Goal: Communication & Community: Answer question/provide support

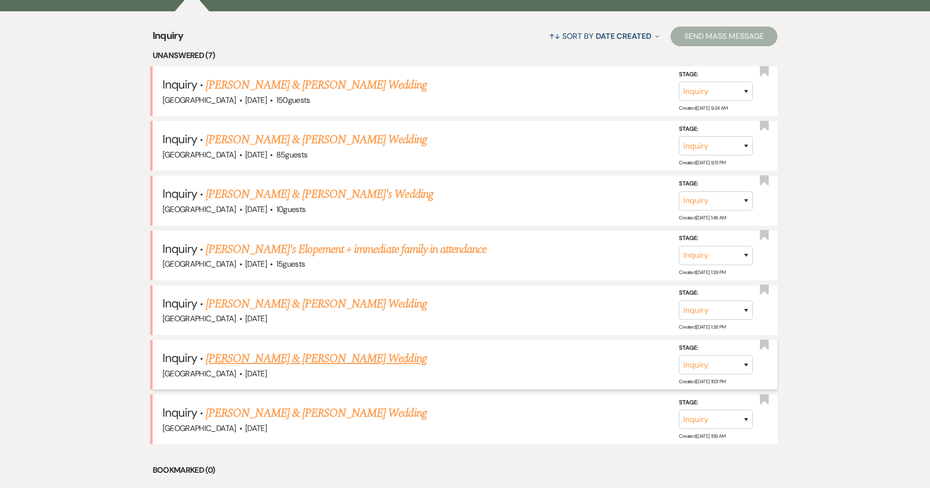
scroll to position [394, 0]
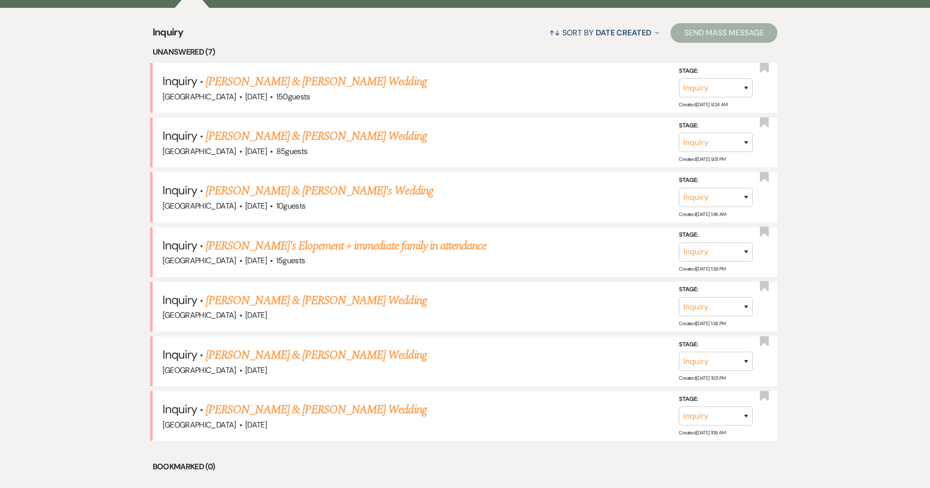
click at [311, 410] on link "[PERSON_NAME] & [PERSON_NAME] Wedding" at bounding box center [316, 410] width 221 height 18
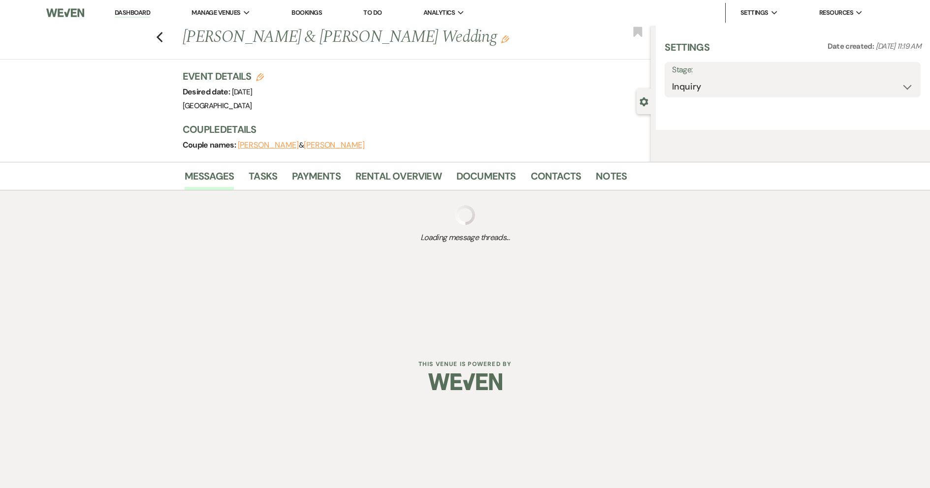
select select "5"
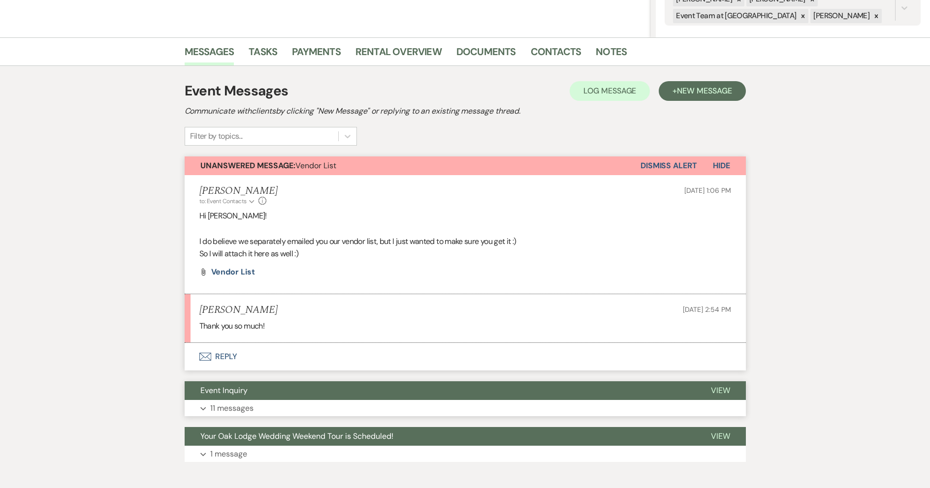
scroll to position [246, 0]
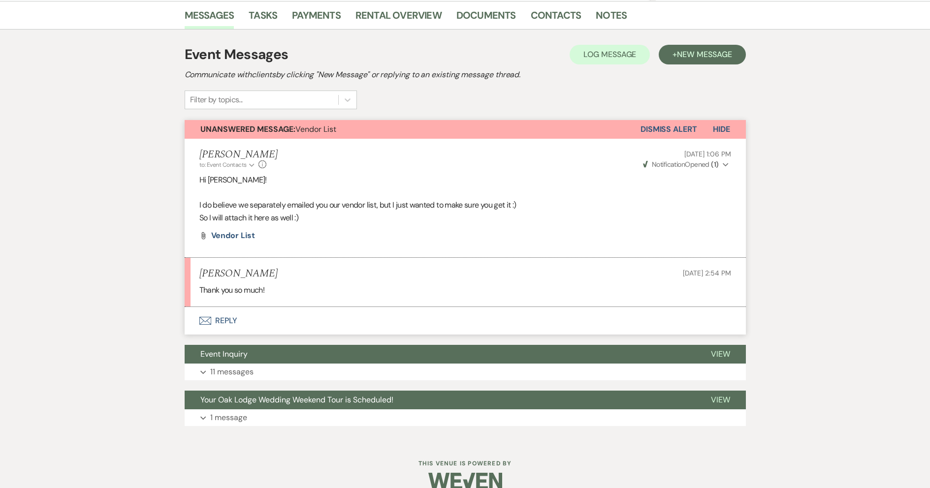
click at [669, 132] on button "Dismiss Alert" at bounding box center [669, 129] width 57 height 19
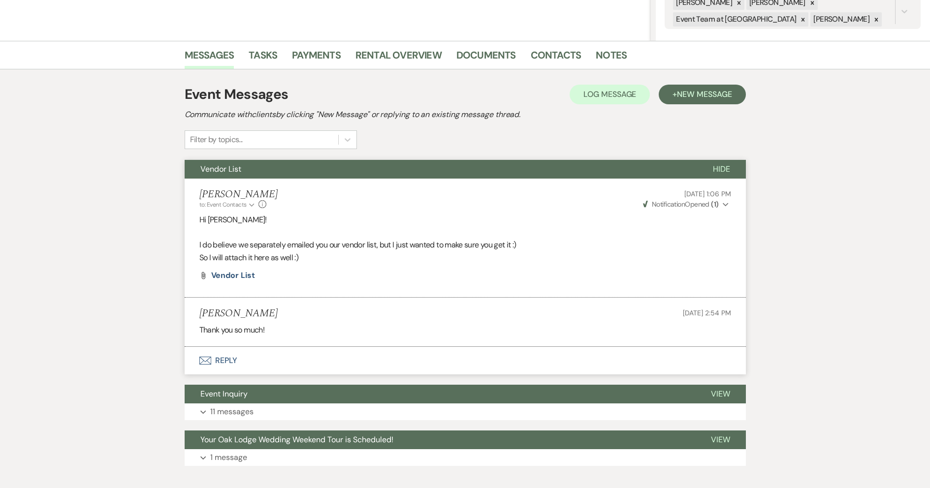
scroll to position [0, 0]
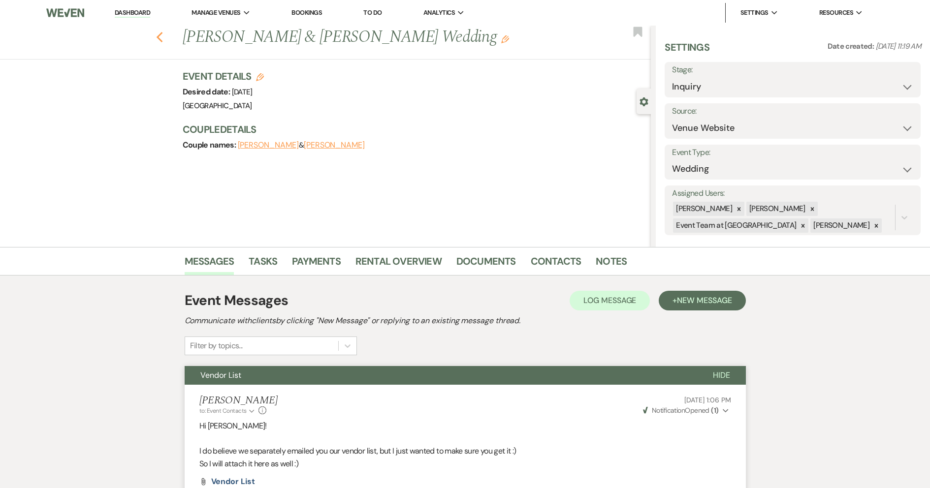
click at [160, 37] on icon "Previous" at bounding box center [159, 38] width 7 height 12
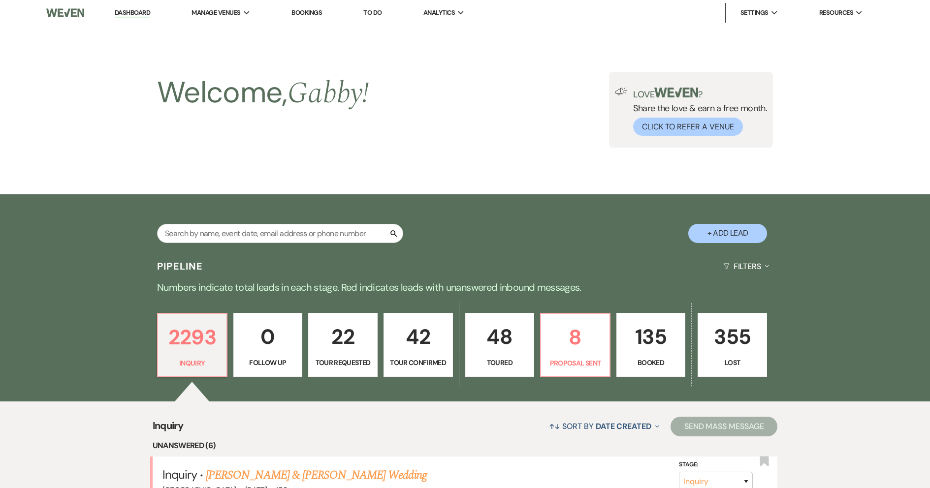
scroll to position [394, 0]
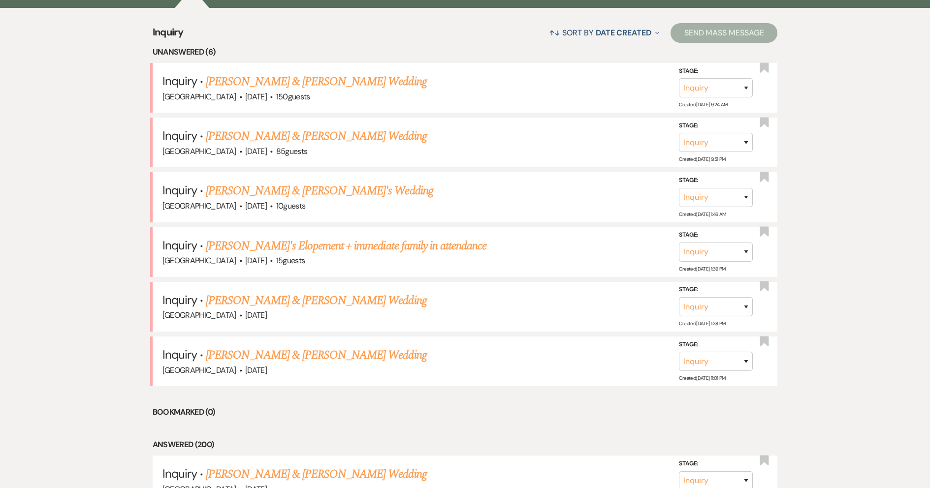
drag, startPoint x: 354, startPoint y: 351, endPoint x: 376, endPoint y: 478, distance: 128.4
click at [353, 351] on link "[PERSON_NAME] & [PERSON_NAME] Wedding" at bounding box center [316, 356] width 221 height 18
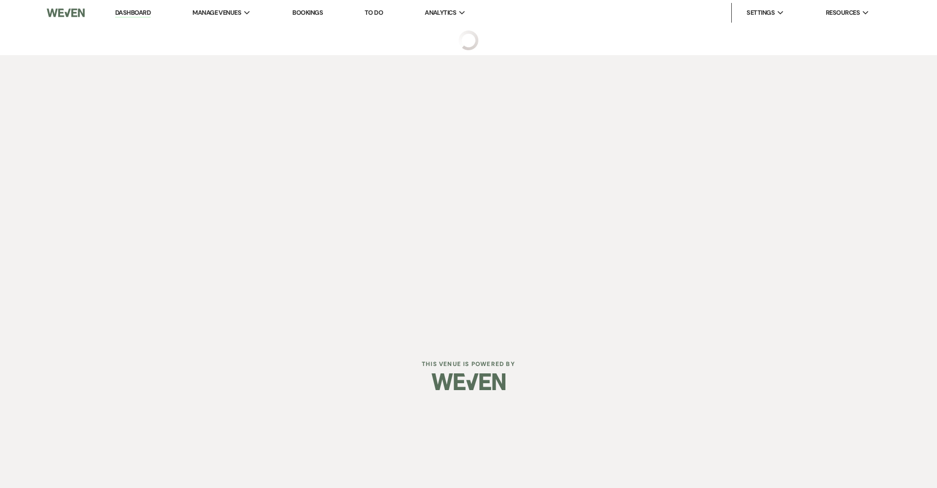
select select "5"
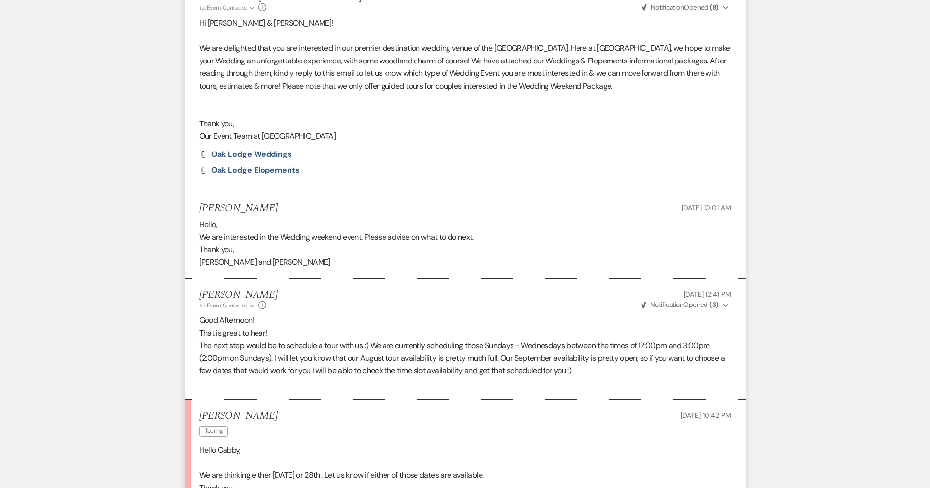
scroll to position [689, 0]
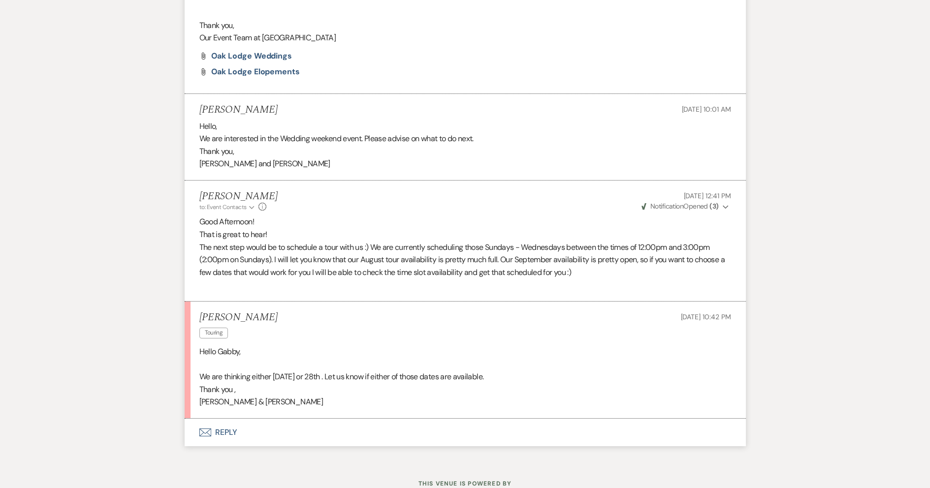
click at [335, 434] on button "Envelope Reply" at bounding box center [465, 433] width 561 height 28
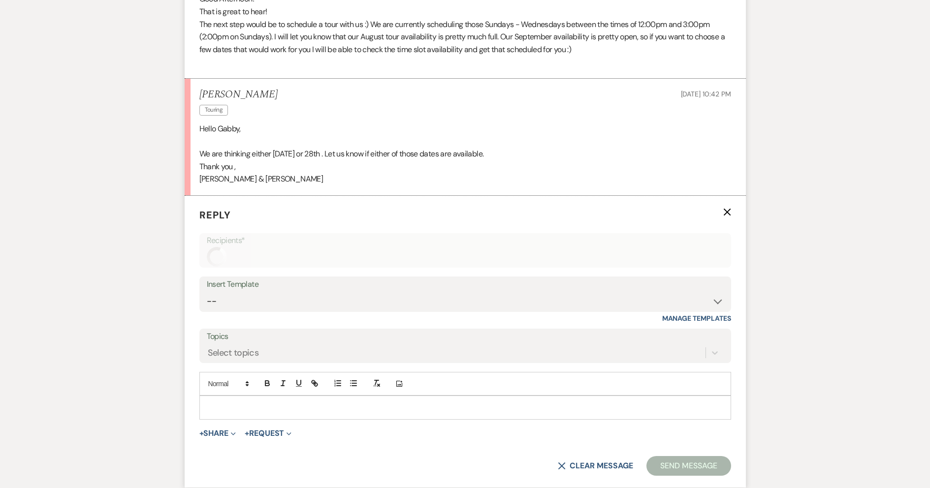
scroll to position [913, 0]
drag, startPoint x: 308, startPoint y: 408, endPoint x: 301, endPoint y: 414, distance: 9.2
click at [302, 413] on div at bounding box center [465, 406] width 531 height 23
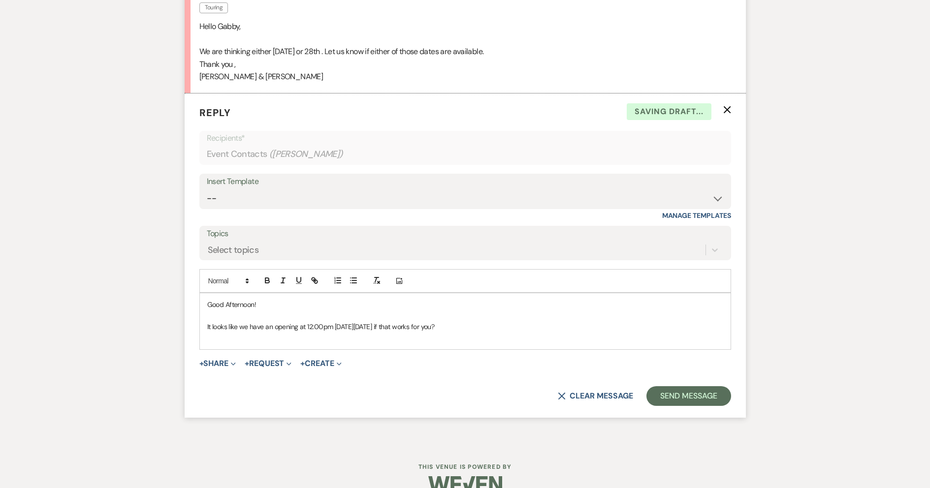
scroll to position [1034, 0]
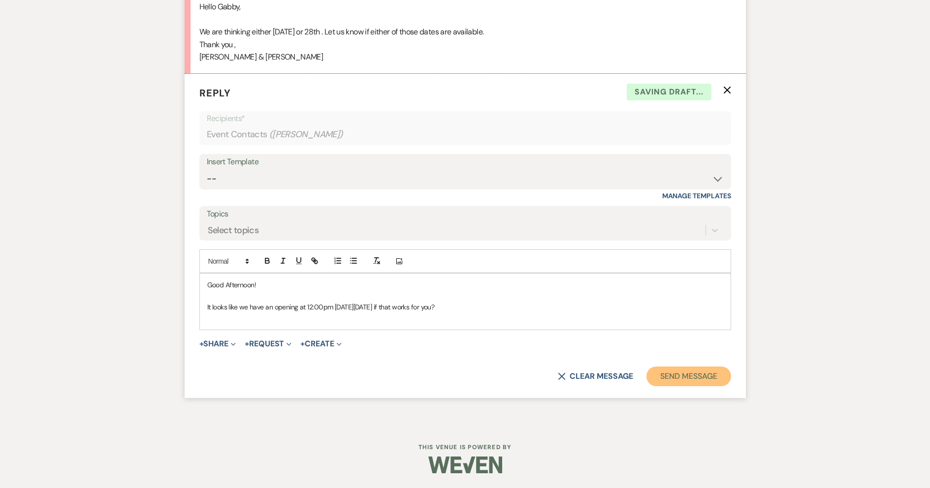
click at [663, 377] on button "Send Message" at bounding box center [688, 377] width 84 height 20
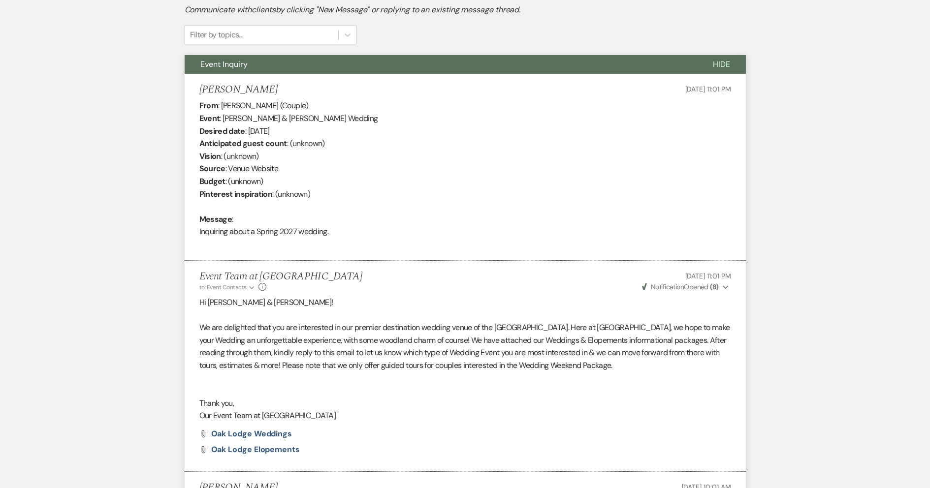
scroll to position [0, 0]
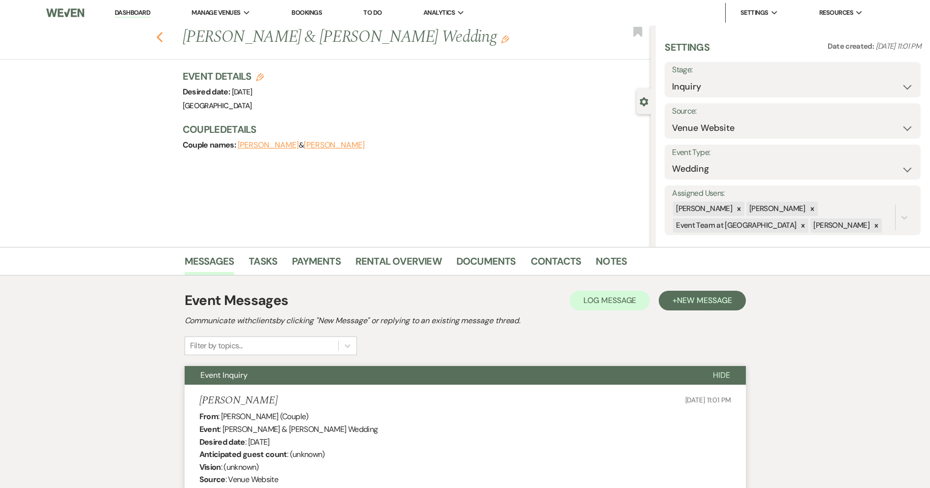
click at [162, 38] on use "button" at bounding box center [159, 37] width 6 height 11
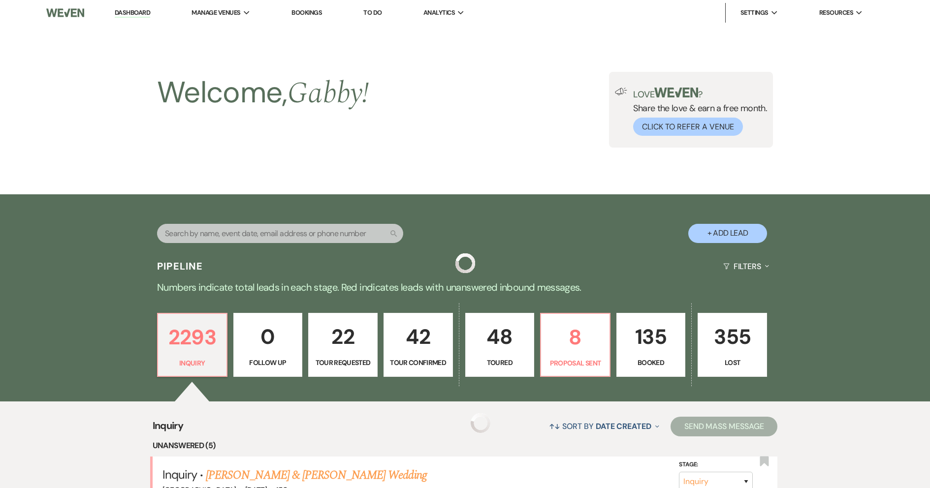
scroll to position [394, 0]
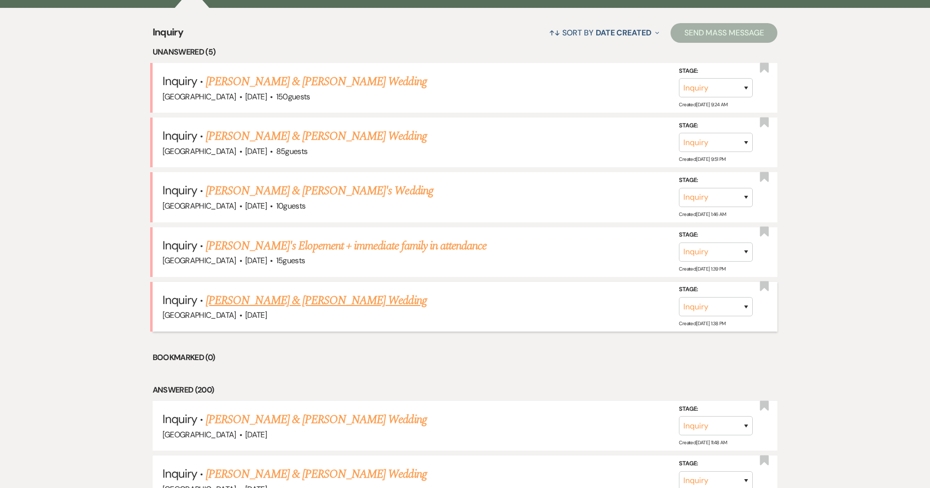
click at [273, 303] on link "[PERSON_NAME] & [PERSON_NAME] Wedding" at bounding box center [316, 301] width 221 height 18
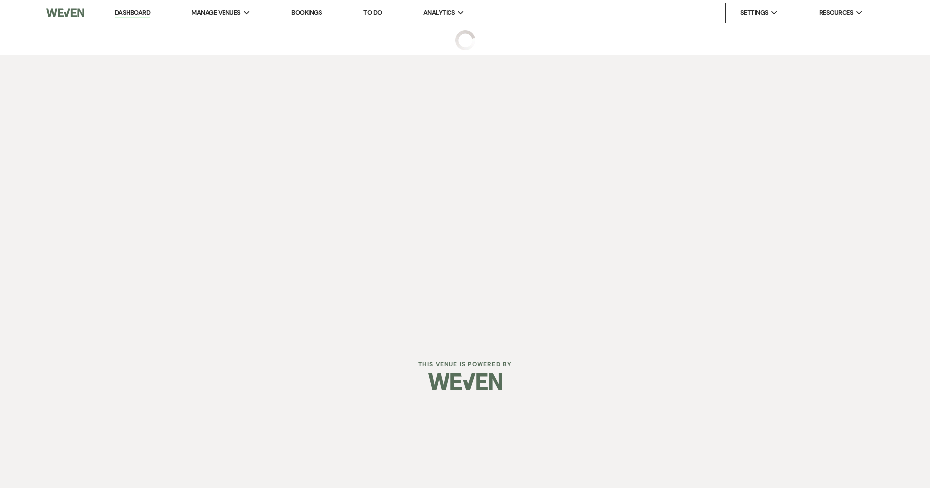
select select "5"
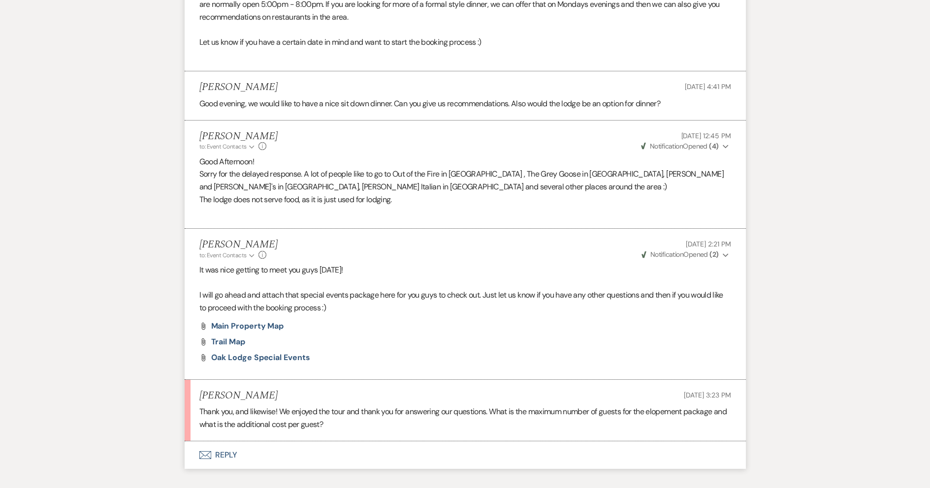
scroll to position [1179, 0]
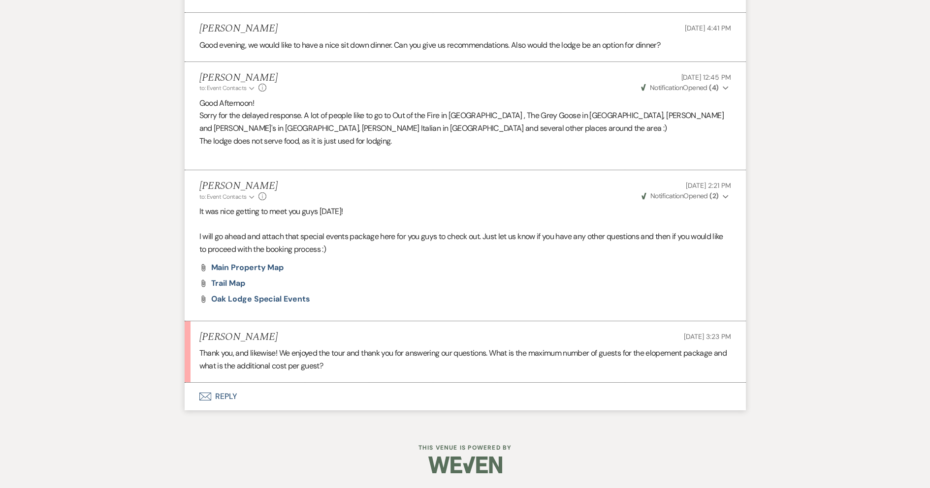
click at [276, 401] on button "Envelope Reply" at bounding box center [465, 397] width 561 height 28
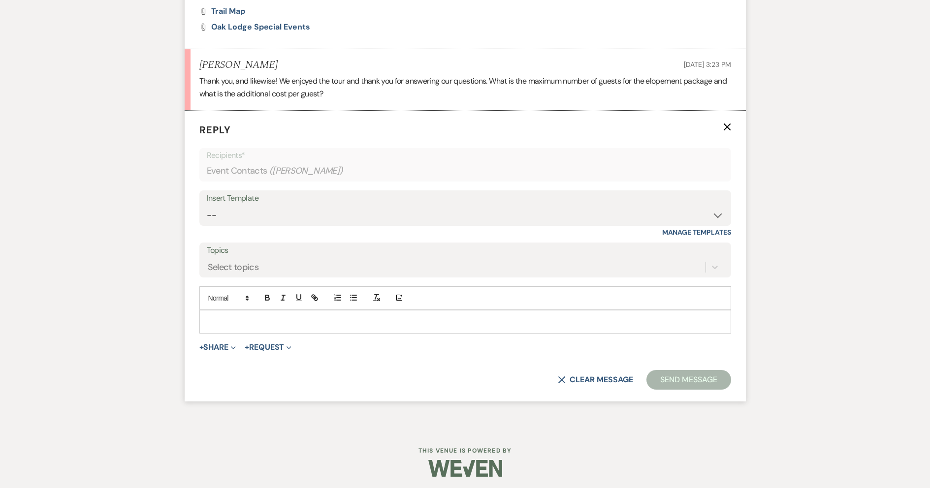
scroll to position [1454, 0]
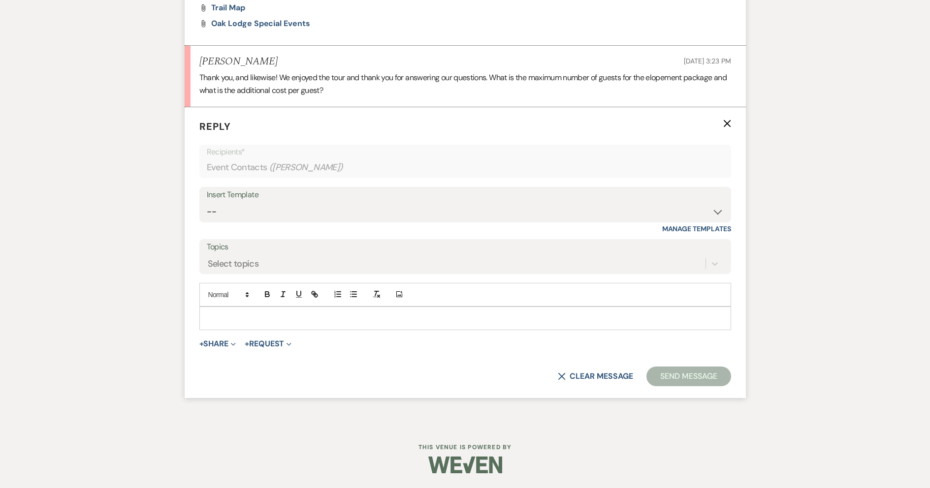
click at [312, 323] on p at bounding box center [465, 318] width 516 height 11
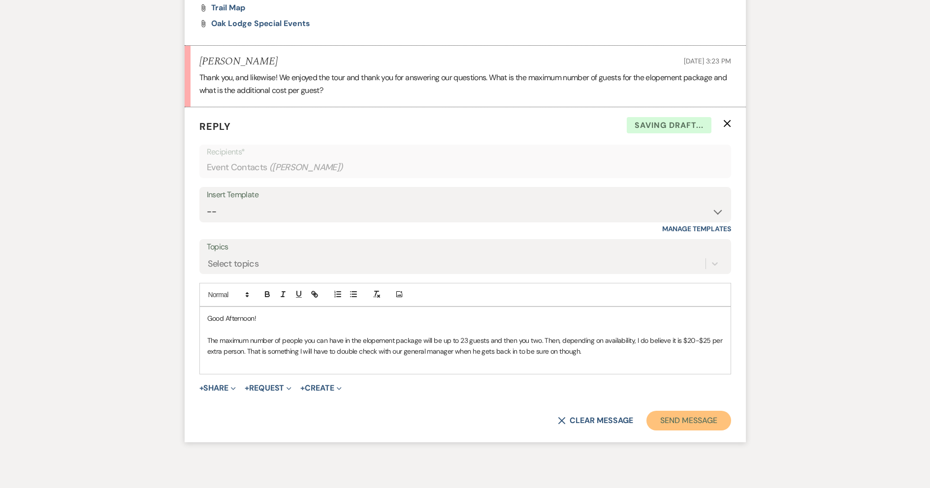
click at [663, 426] on button "Send Message" at bounding box center [688, 421] width 84 height 20
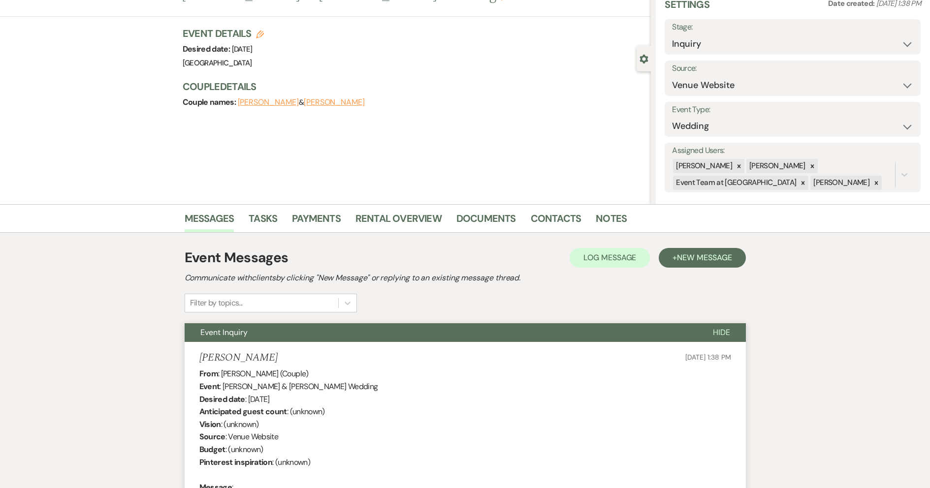
scroll to position [0, 0]
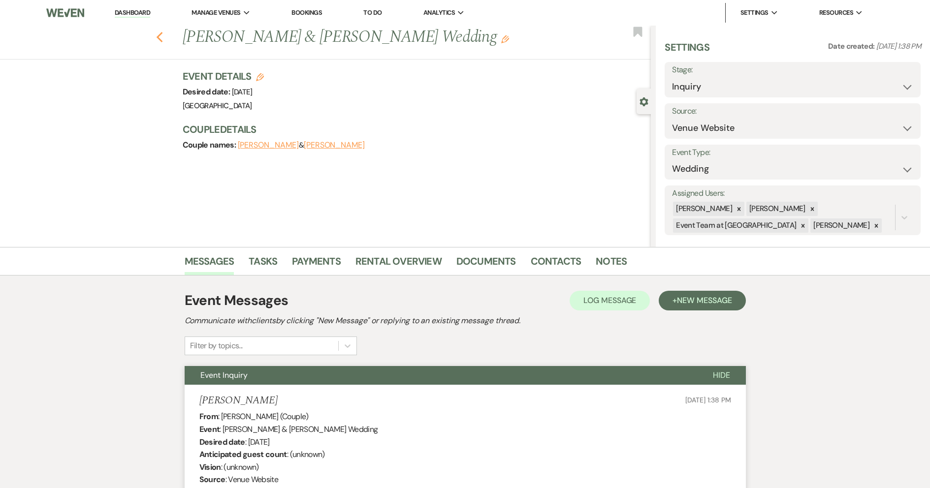
click at [163, 36] on icon "Previous" at bounding box center [159, 38] width 7 height 12
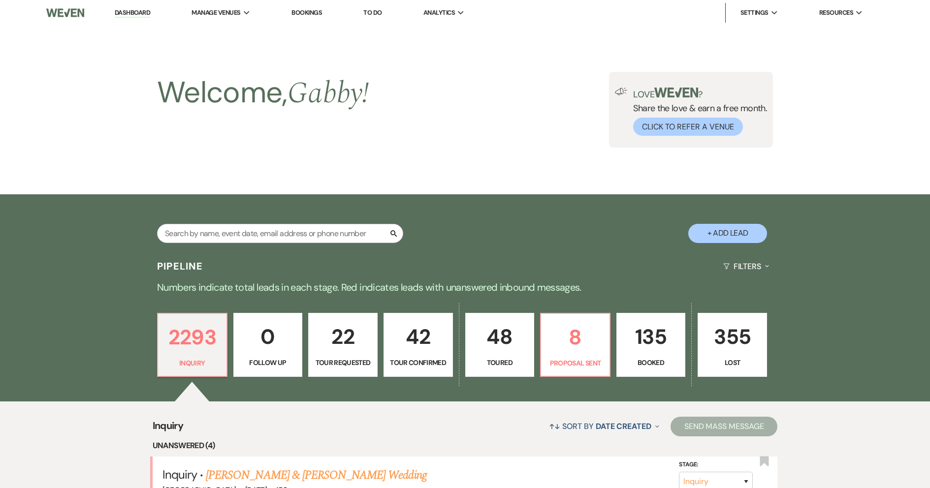
scroll to position [394, 0]
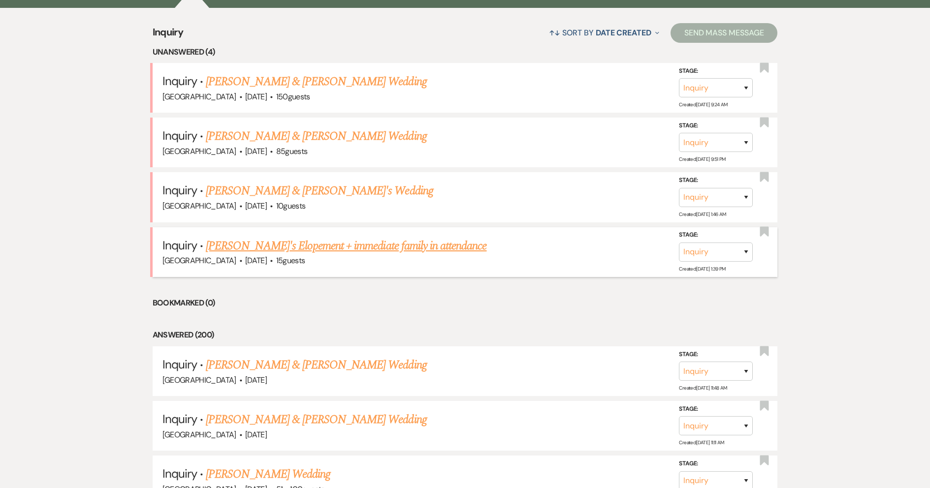
click at [259, 248] on link "[PERSON_NAME]'s Elopement + immediate family in attendance" at bounding box center [346, 246] width 281 height 18
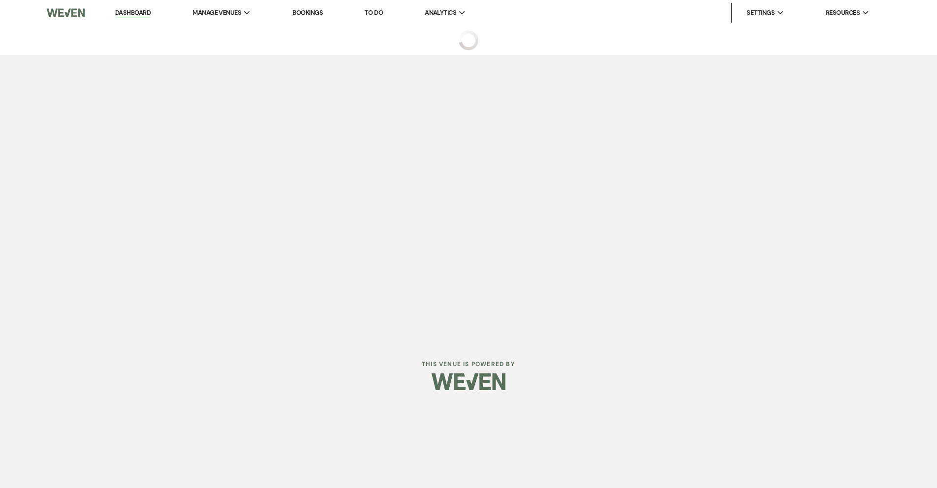
select select "5"
select select "13"
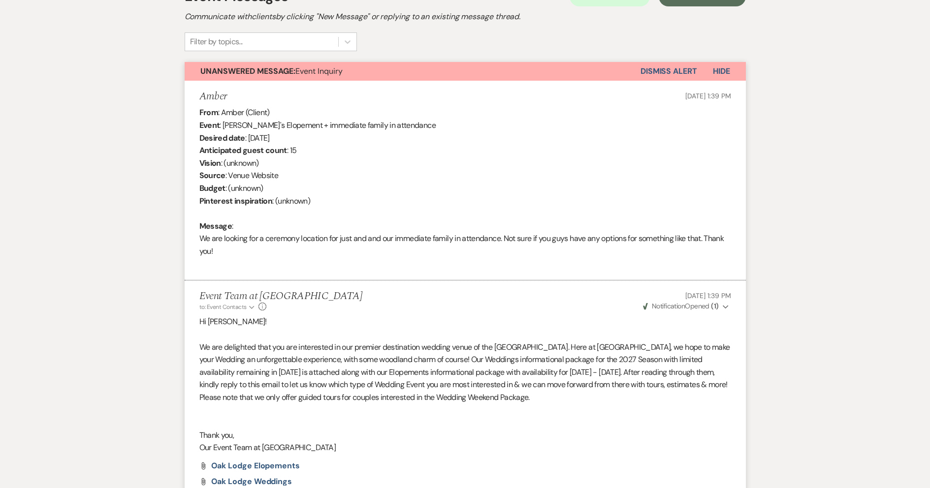
scroll to position [197, 0]
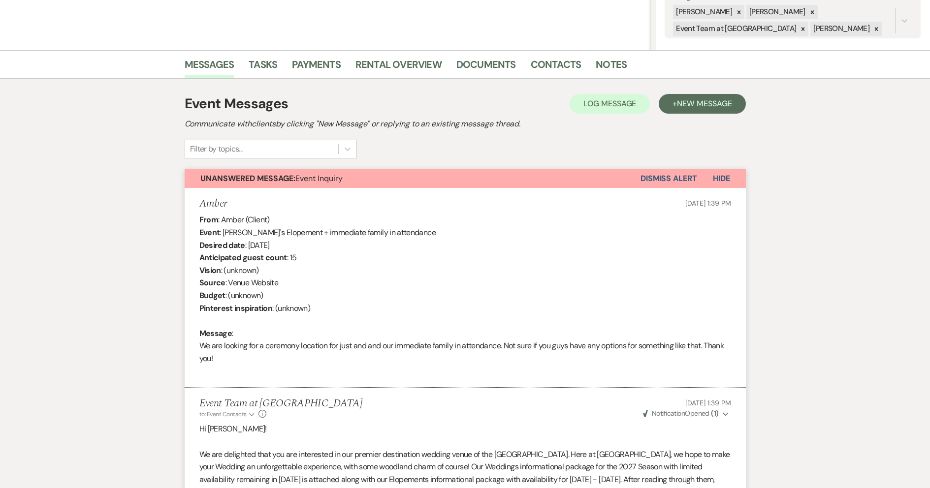
drag, startPoint x: 672, startPoint y: 180, endPoint x: 629, endPoint y: 183, distance: 43.4
click at [672, 180] on button "Dismiss Alert" at bounding box center [669, 178] width 57 height 19
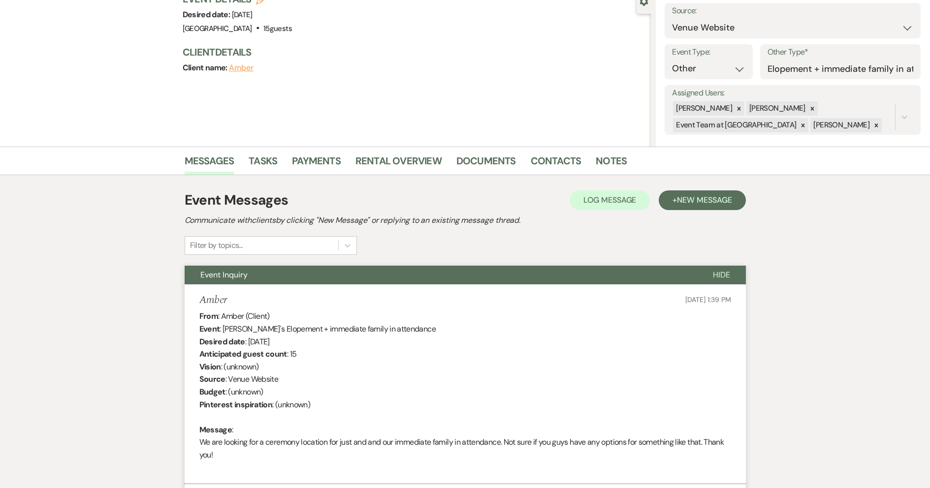
scroll to position [0, 0]
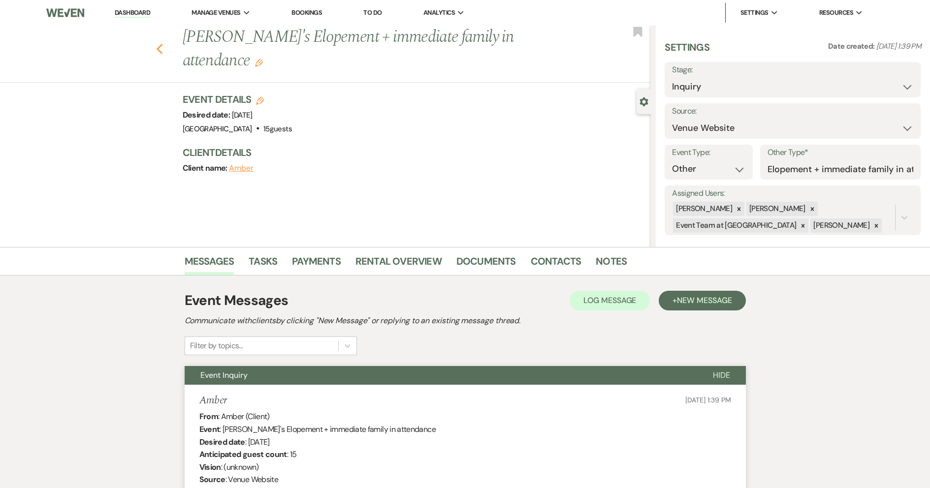
click at [163, 43] on icon "Previous" at bounding box center [159, 49] width 7 height 12
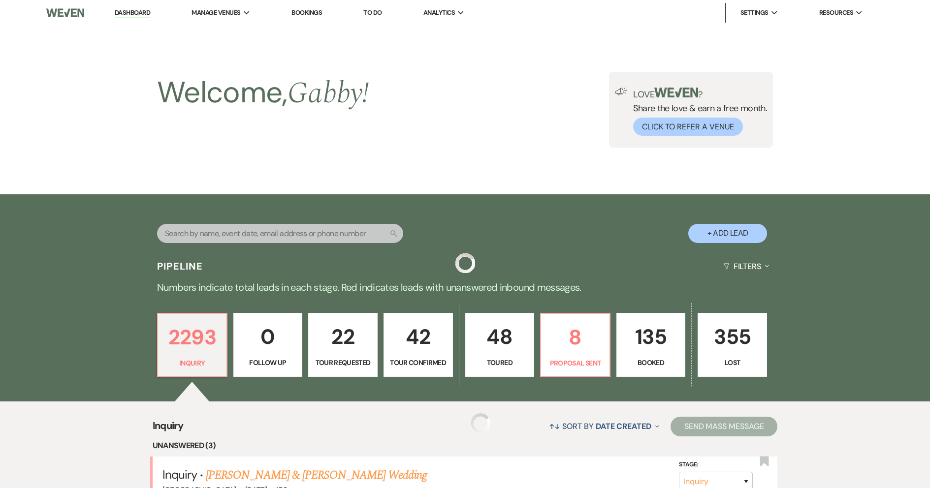
scroll to position [394, 0]
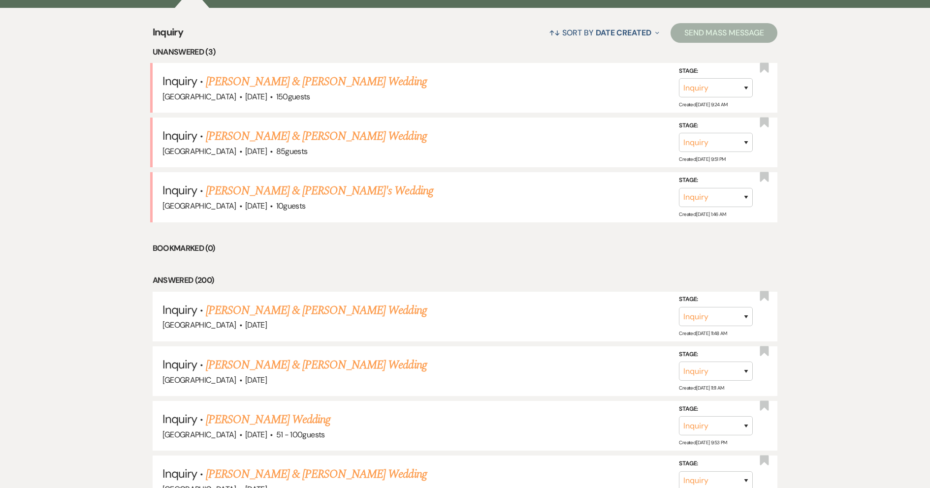
drag, startPoint x: 238, startPoint y: 195, endPoint x: 753, endPoint y: 252, distance: 518.1
click at [238, 195] on link "[PERSON_NAME] & [PERSON_NAME]'s Wedding" at bounding box center [319, 191] width 227 height 18
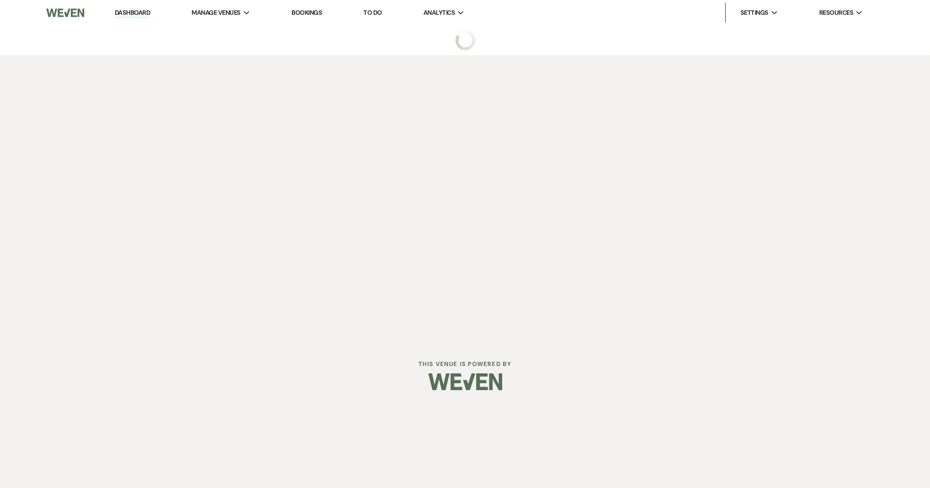
select select "5"
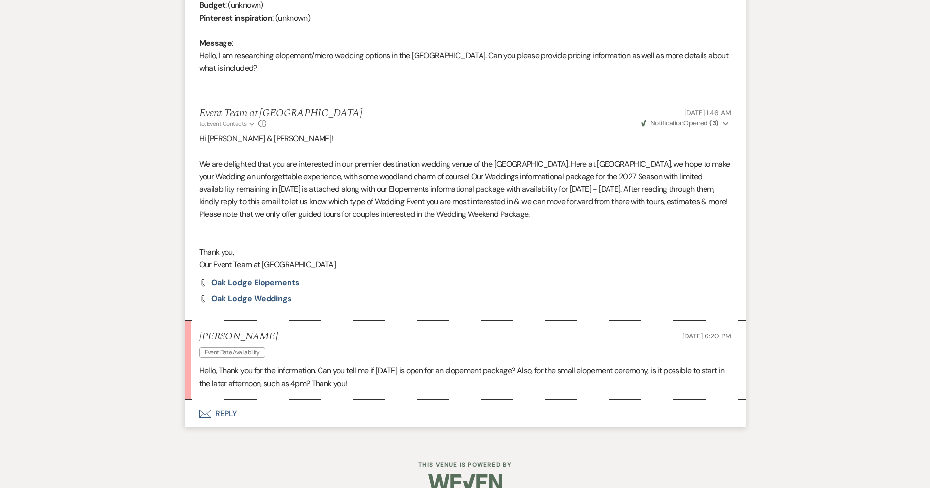
scroll to position [492, 0]
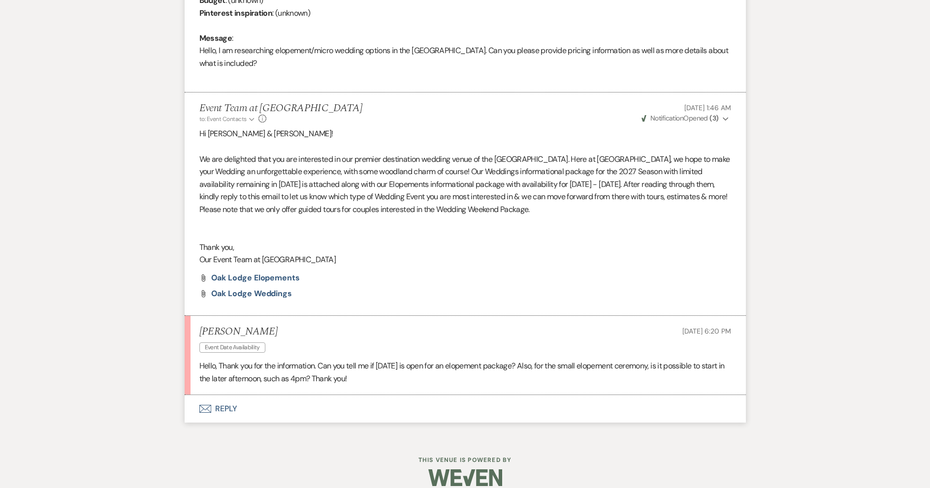
click at [305, 403] on button "Envelope Reply" at bounding box center [465, 409] width 561 height 28
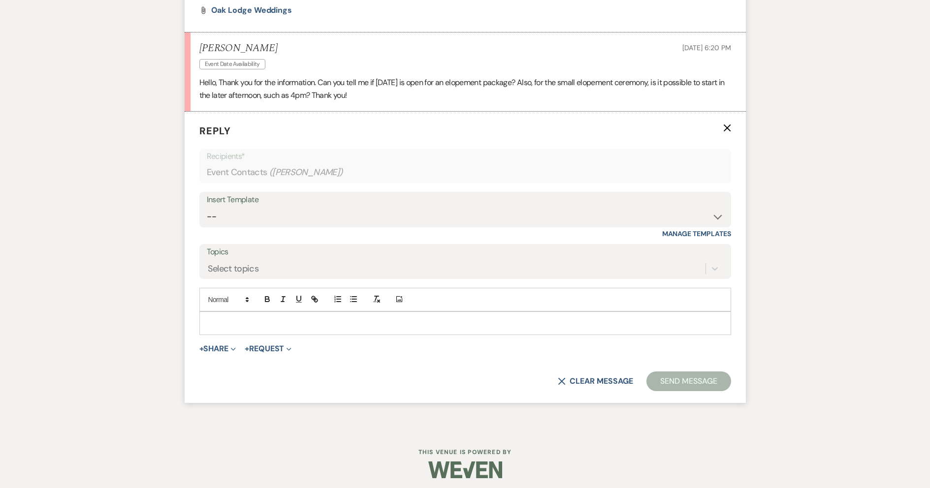
scroll to position [781, 0]
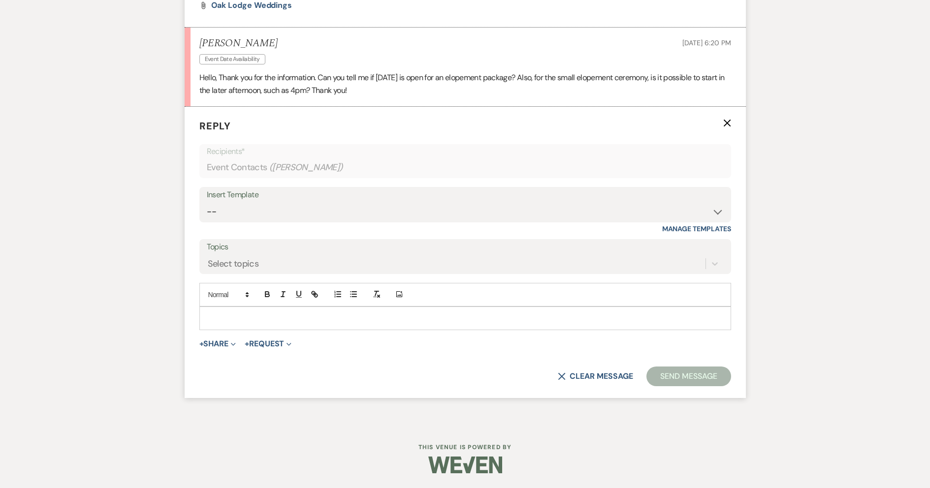
click at [372, 323] on p at bounding box center [465, 318] width 516 height 11
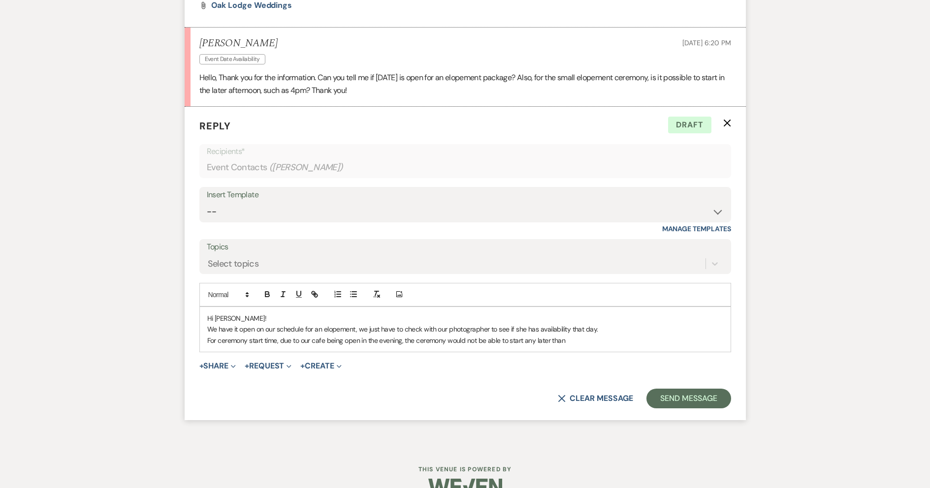
click at [637, 327] on p "We have it open on our schedule for an elopement, we just have to check with ou…" at bounding box center [465, 329] width 516 height 11
click at [592, 346] on p "For ceremony start time, due to our cafe being open in the evening, the ceremon…" at bounding box center [465, 340] width 516 height 11
click at [604, 343] on p "For ceremony start time, due to our café being open in the evening, the ceremon…" at bounding box center [465, 340] width 516 height 11
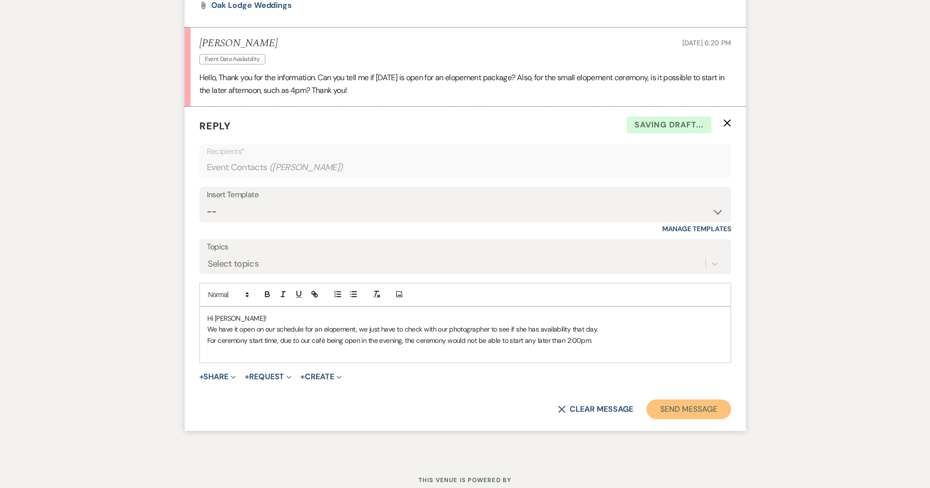
click at [660, 412] on button "Send Message" at bounding box center [688, 410] width 84 height 20
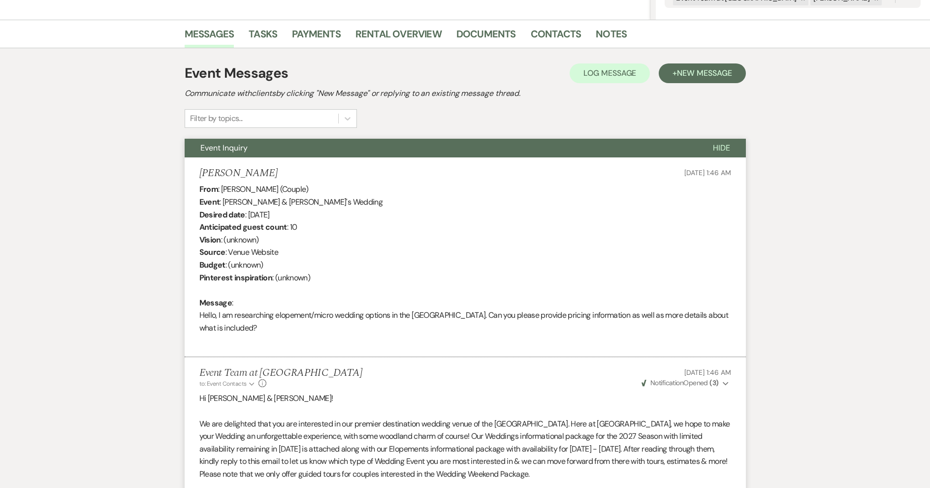
scroll to position [0, 0]
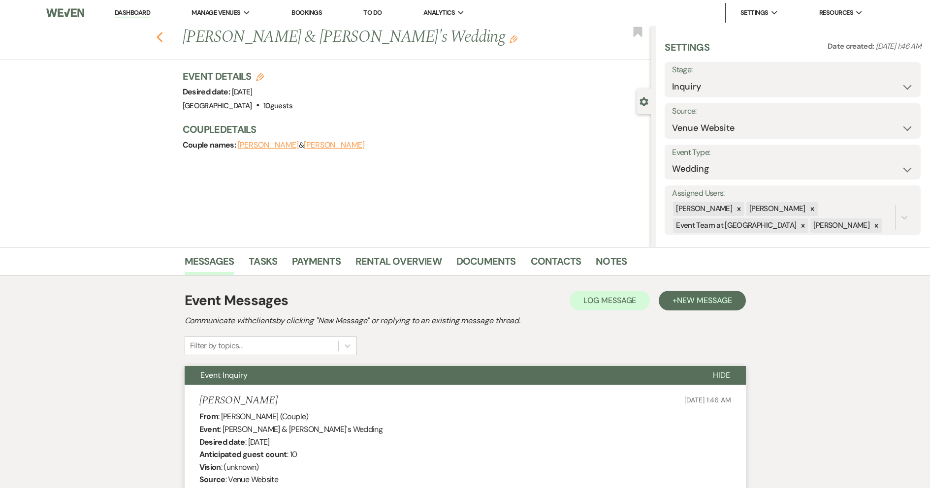
click at [162, 34] on icon "Previous" at bounding box center [159, 38] width 7 height 12
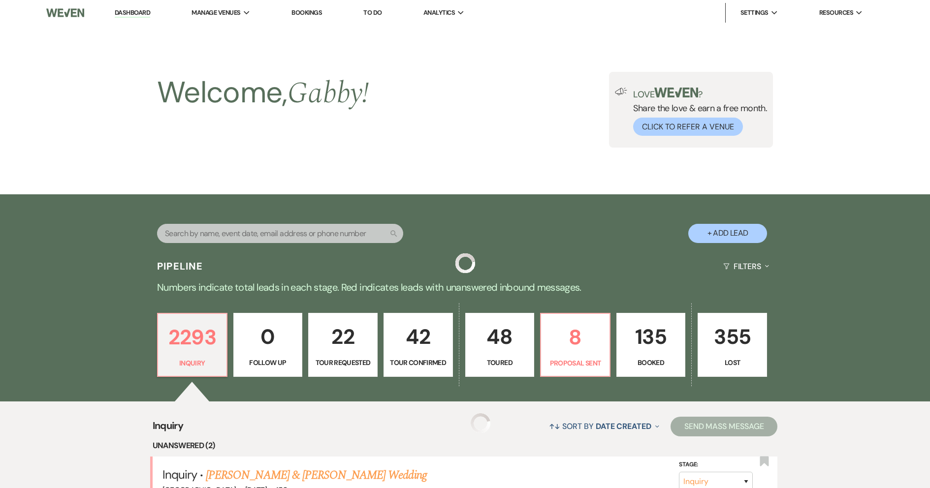
scroll to position [394, 0]
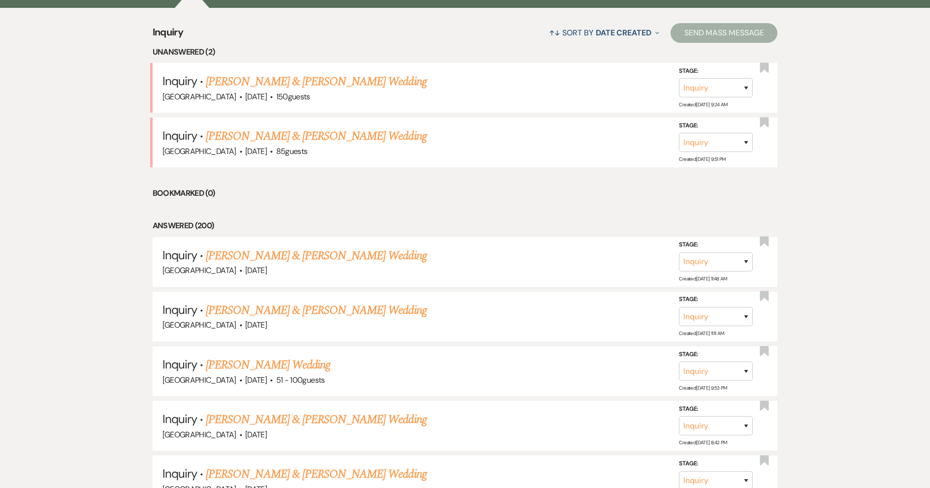
click at [257, 136] on link "[PERSON_NAME] & [PERSON_NAME] Wedding" at bounding box center [316, 137] width 221 height 18
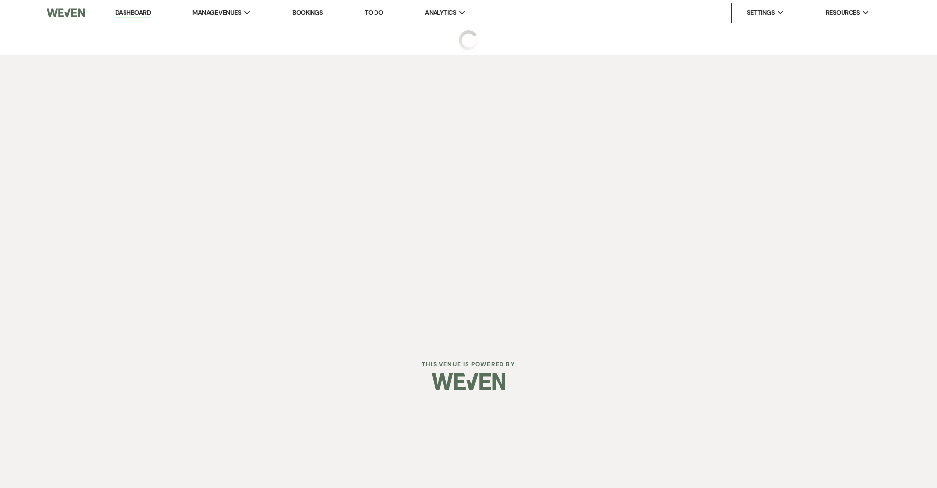
select select "5"
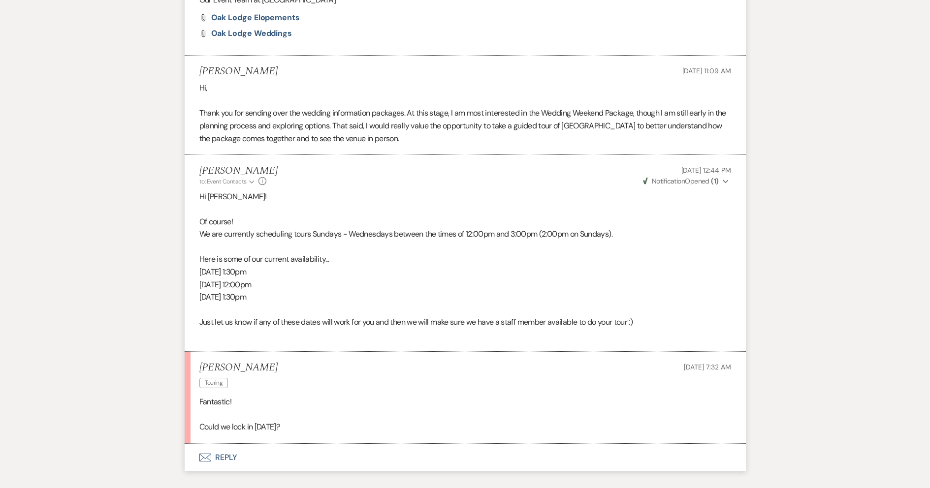
scroll to position [801, 0]
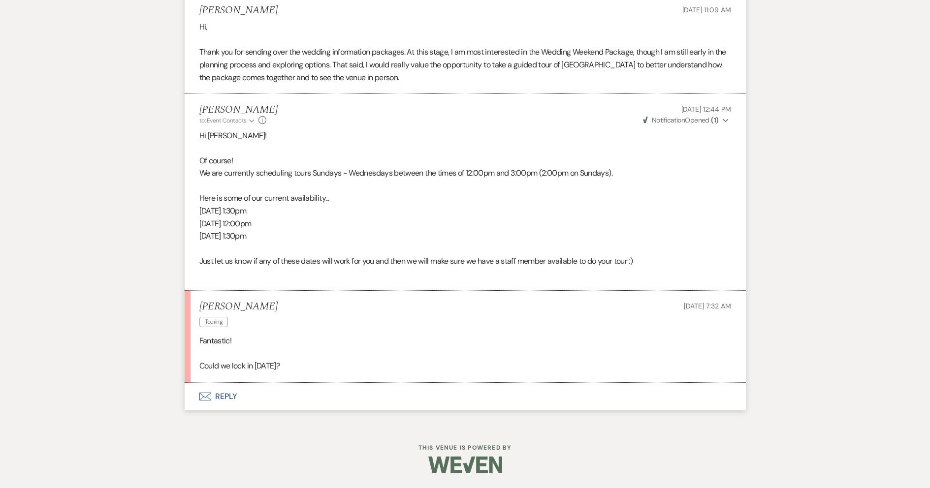
click at [332, 392] on button "Envelope Reply" at bounding box center [465, 397] width 561 height 28
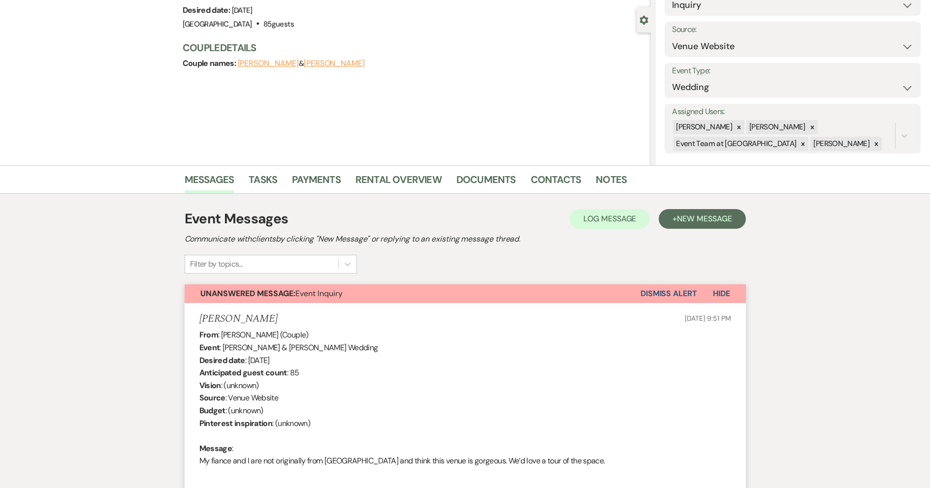
scroll to position [0, 0]
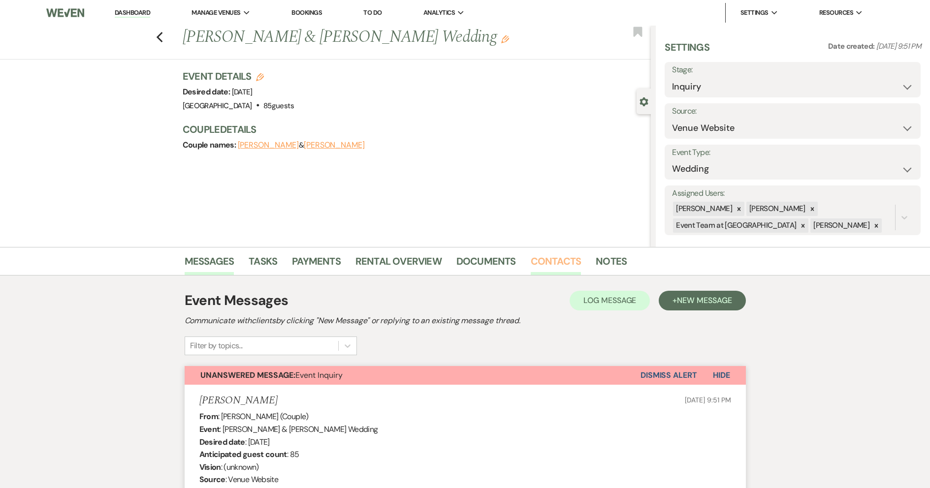
click at [537, 264] on link "Contacts" at bounding box center [556, 265] width 51 height 22
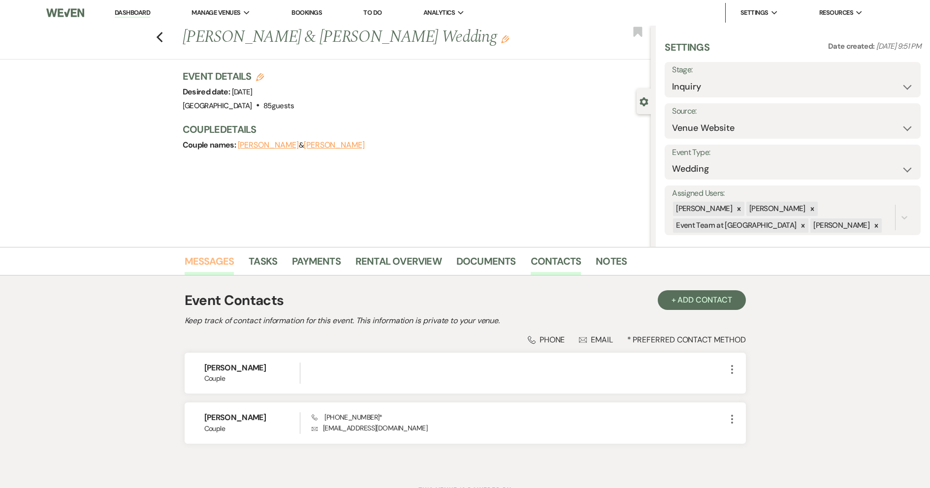
click at [226, 261] on link "Messages" at bounding box center [210, 265] width 50 height 22
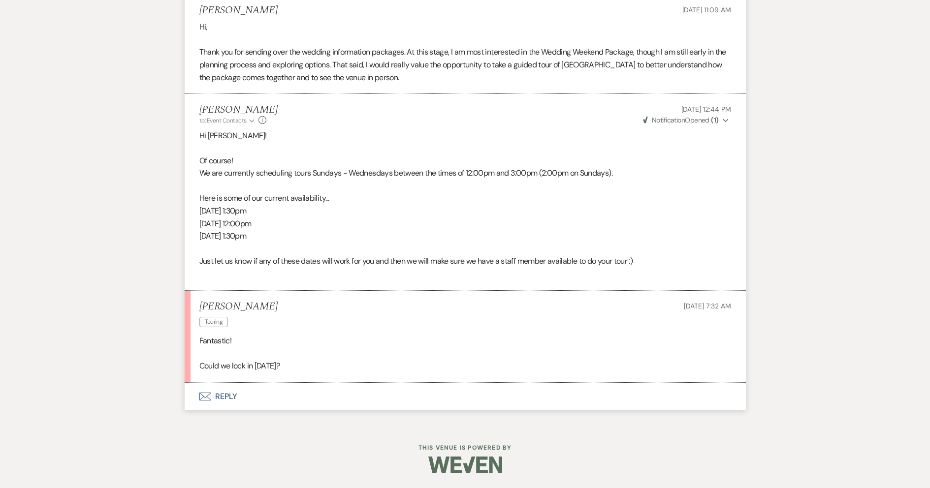
click at [245, 393] on button "Envelope Reply" at bounding box center [465, 397] width 561 height 28
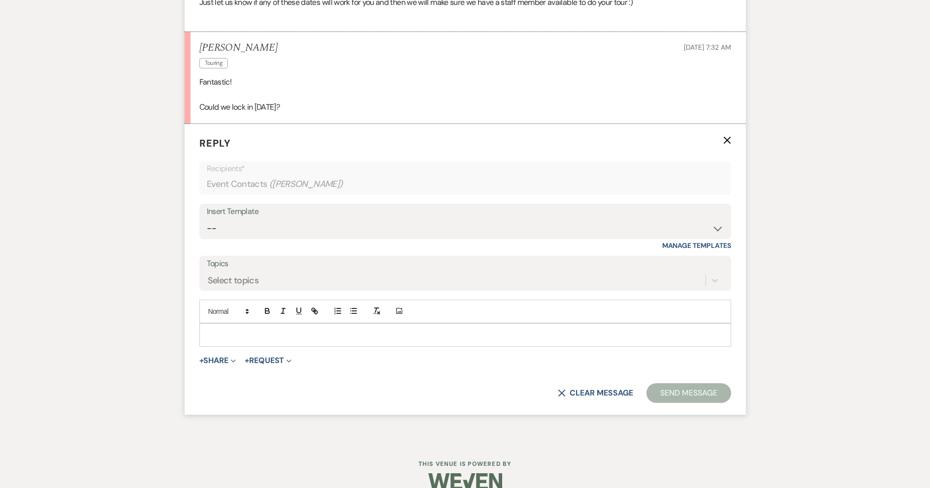
scroll to position [1077, 0]
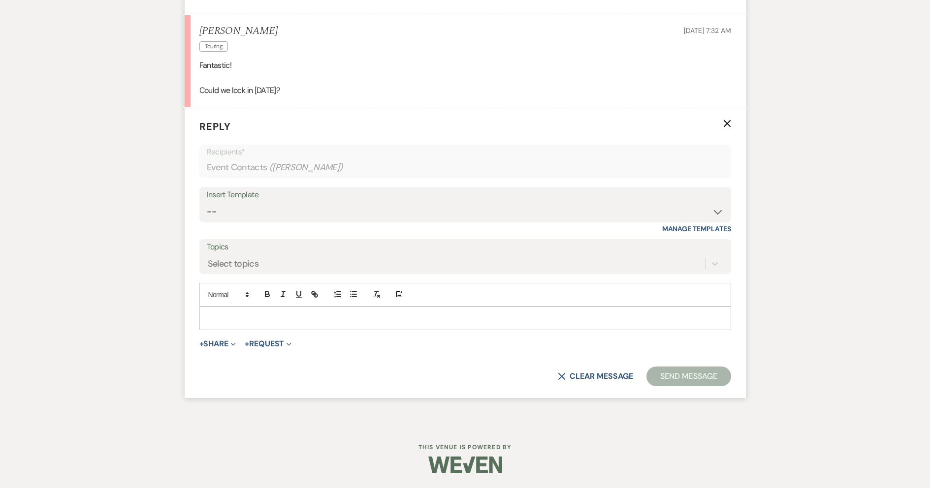
drag, startPoint x: 282, startPoint y: 319, endPoint x: 276, endPoint y: 320, distance: 6.4
click at [276, 320] on p at bounding box center [465, 318] width 516 height 11
drag, startPoint x: 665, startPoint y: 383, endPoint x: 612, endPoint y: 365, distance: 55.7
click at [662, 382] on button "Send Message" at bounding box center [688, 377] width 84 height 20
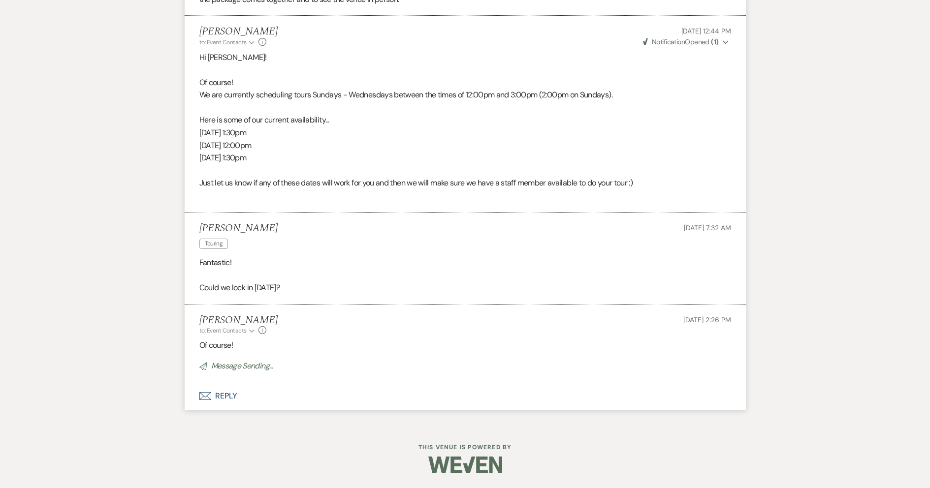
scroll to position [879, 0]
click at [232, 398] on button "Envelope Reply" at bounding box center [465, 397] width 561 height 28
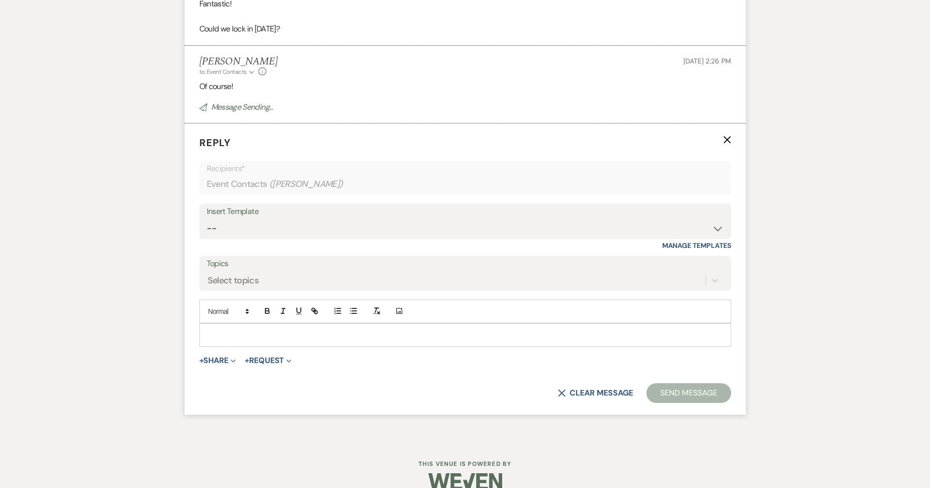
scroll to position [1155, 0]
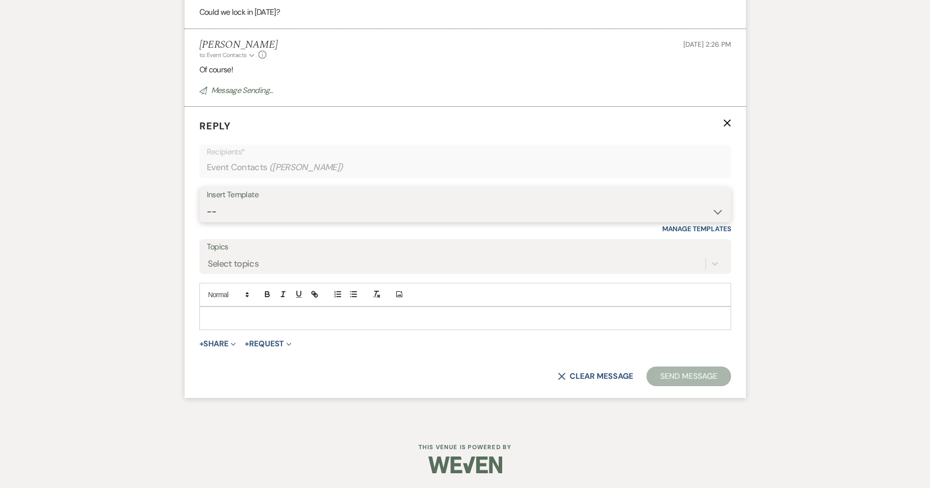
click at [286, 203] on select "-- Follow Up Contract (Pre-Booked Leads) Wedding Weekend Tour Follow Up Elopeme…" at bounding box center [465, 211] width 517 height 19
select select "2410"
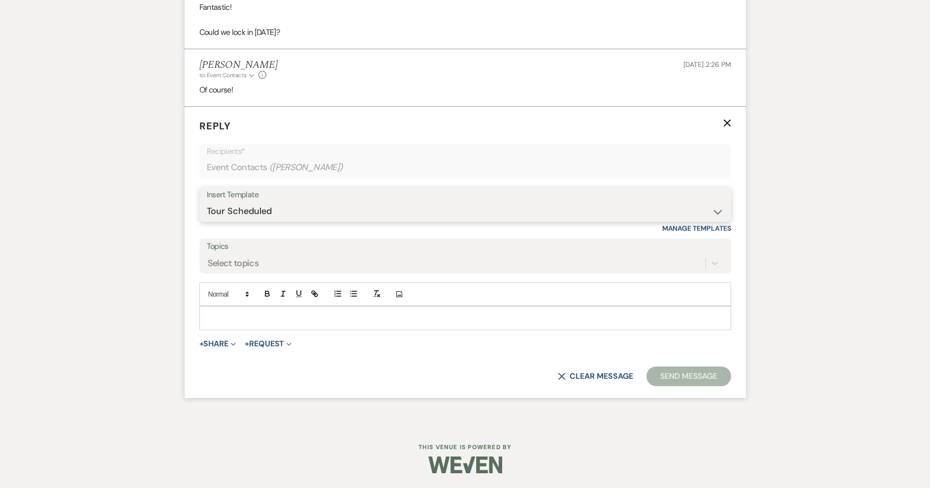
click at [207, 202] on select "-- Follow Up Contract (Pre-Booked Leads) Wedding Weekend Tour Follow Up Elopeme…" at bounding box center [465, 211] width 517 height 19
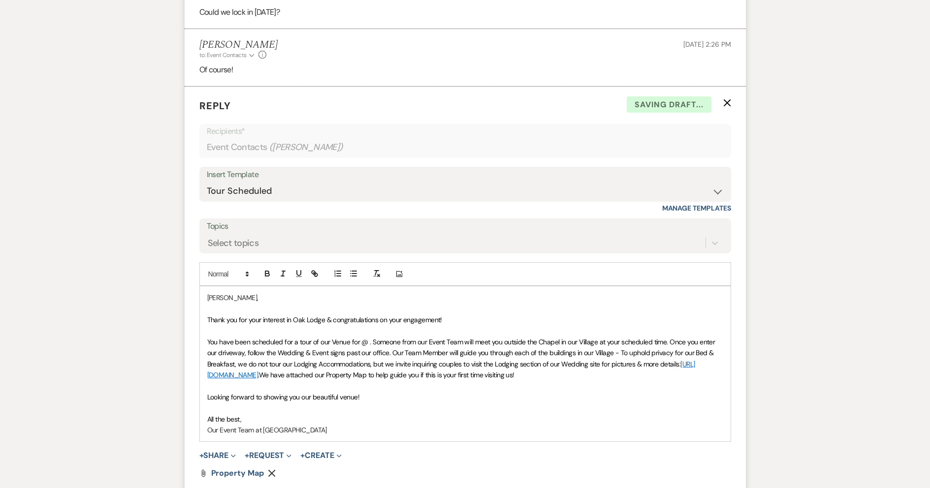
drag, startPoint x: 360, startPoint y: 342, endPoint x: 381, endPoint y: 335, distance: 21.3
click at [361, 342] on span "You have been scheduled for a tour of our Venue for @ . Someone from our Event …" at bounding box center [462, 353] width 510 height 31
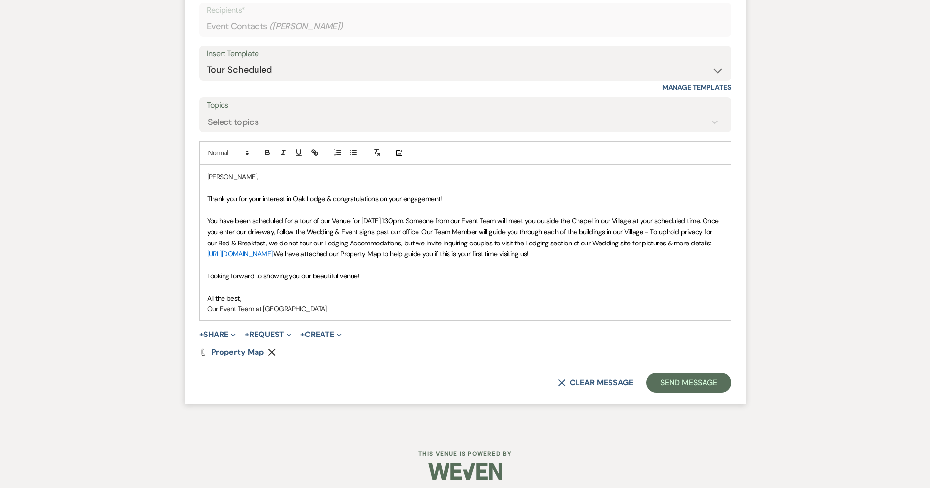
scroll to position [1283, 0]
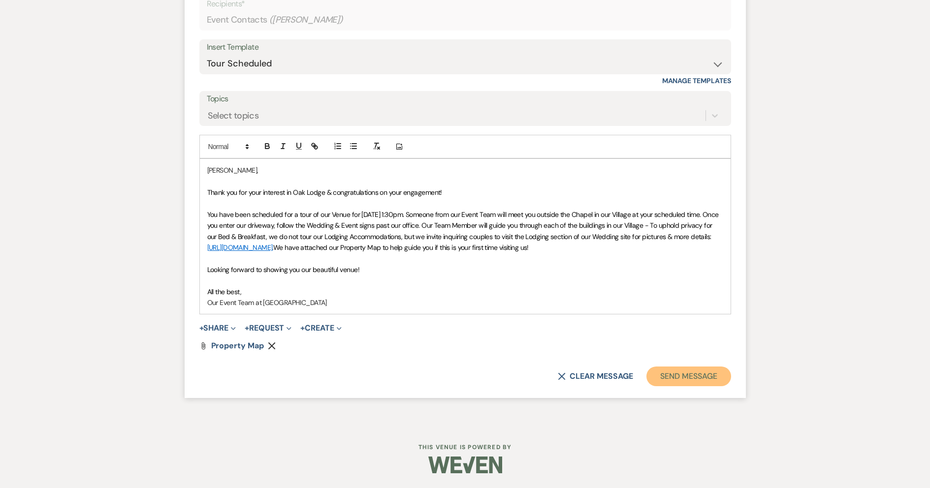
click at [718, 371] on button "Send Message" at bounding box center [688, 377] width 84 height 20
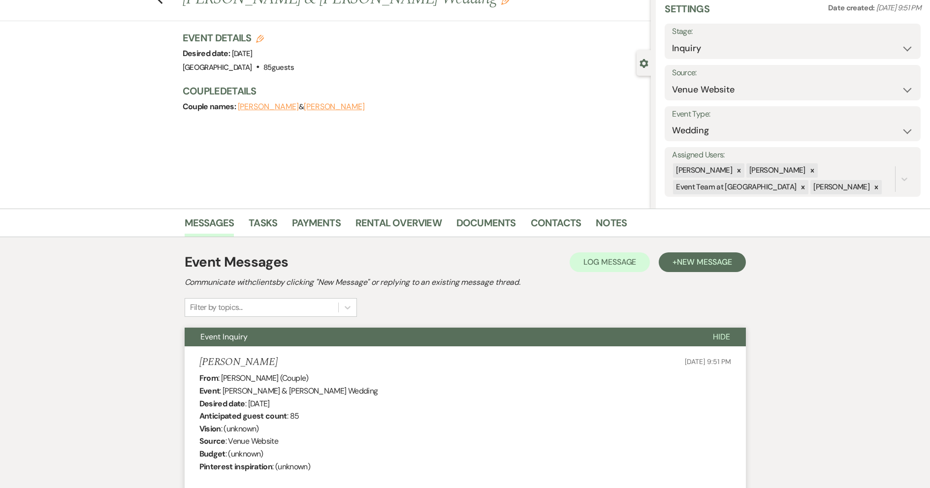
scroll to position [0, 0]
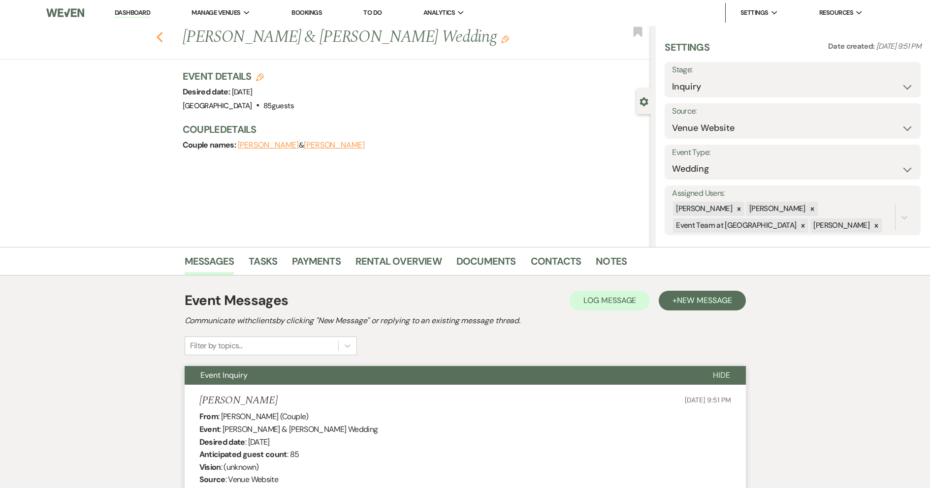
click at [163, 38] on icon "Previous" at bounding box center [159, 38] width 7 height 12
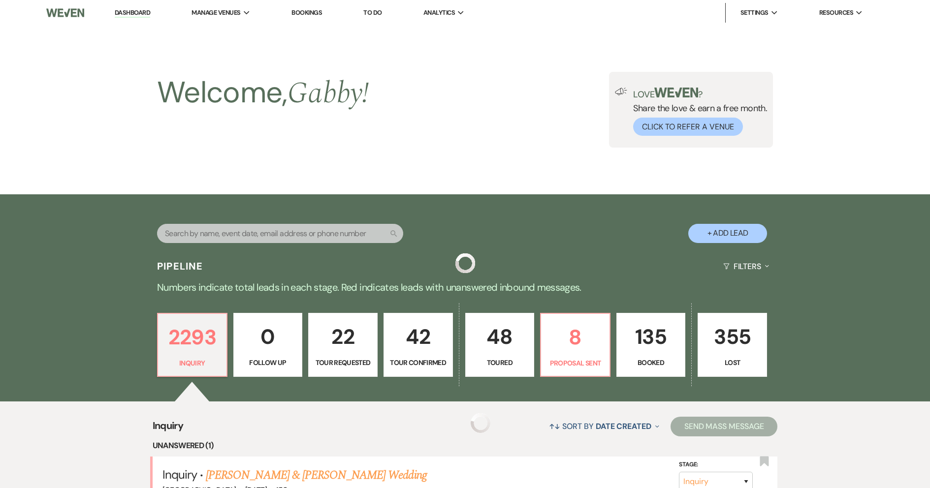
scroll to position [394, 0]
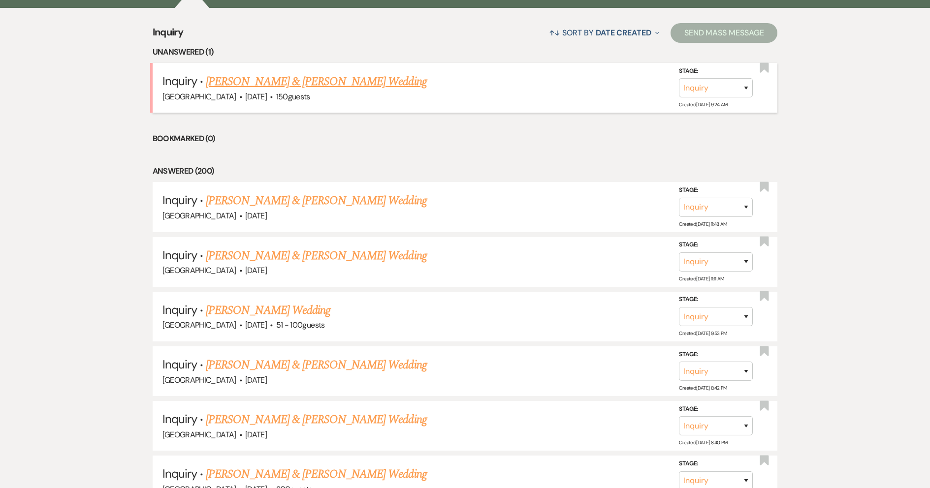
click at [239, 88] on link "[PERSON_NAME] & [PERSON_NAME] Wedding" at bounding box center [316, 82] width 221 height 18
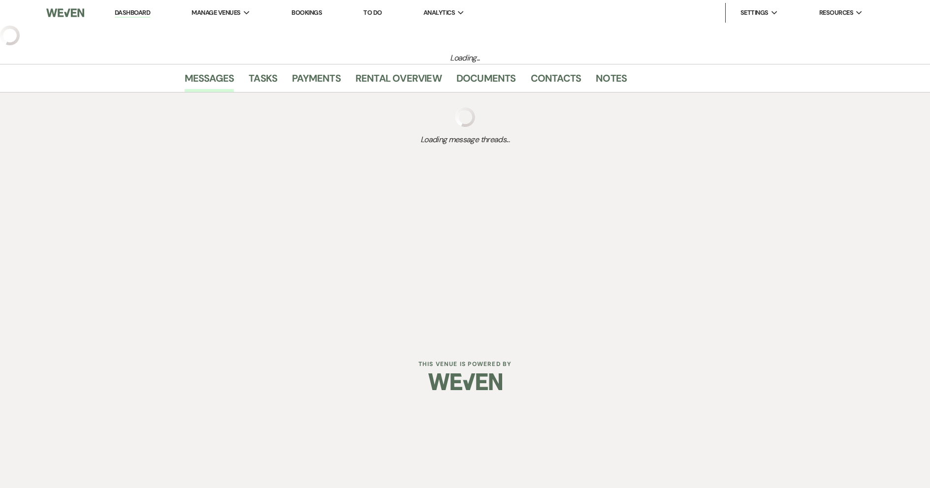
select select "5"
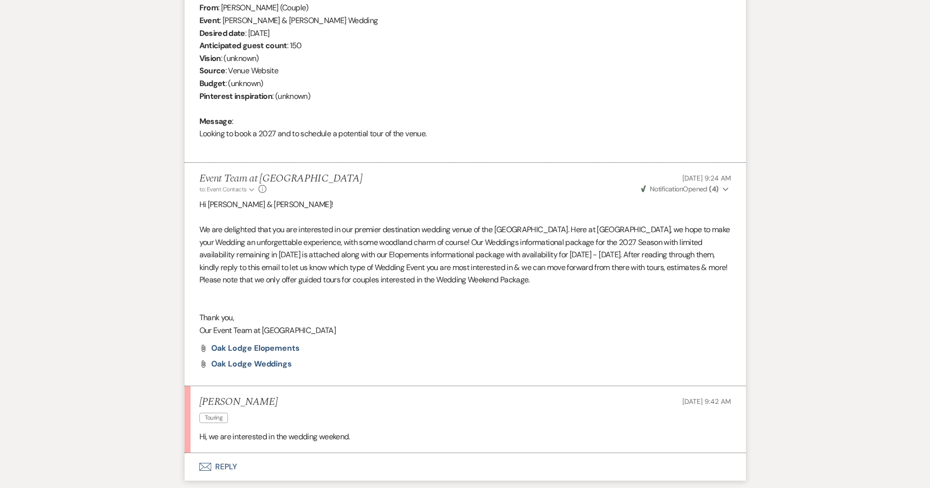
scroll to position [480, 0]
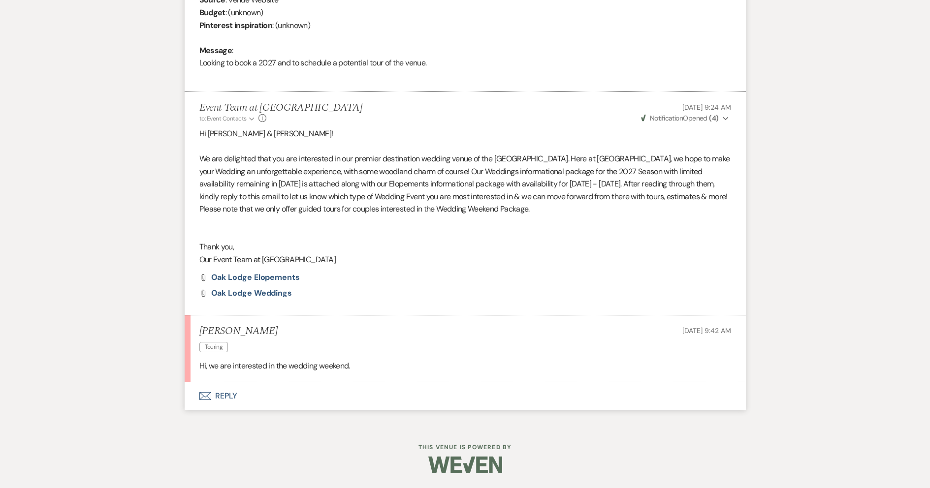
click at [226, 396] on button "Envelope Reply" at bounding box center [465, 397] width 561 height 28
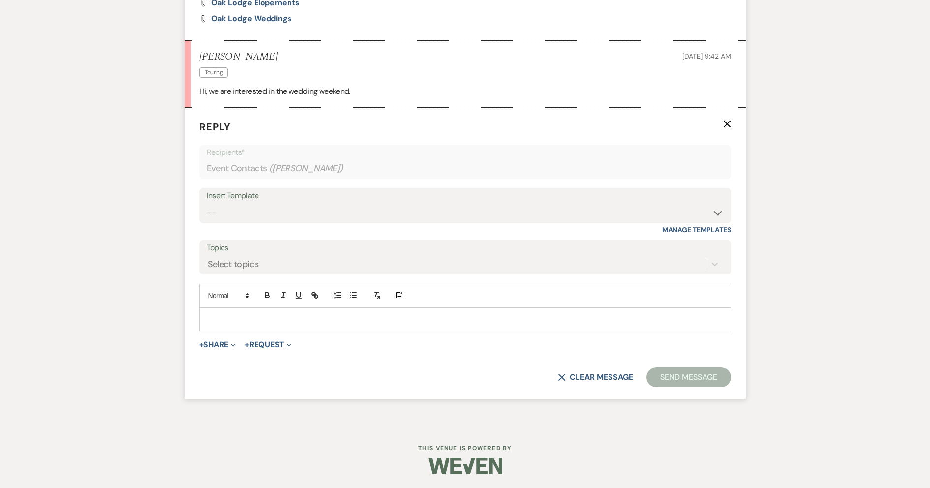
scroll to position [756, 0]
click at [275, 316] on p at bounding box center [465, 318] width 516 height 11
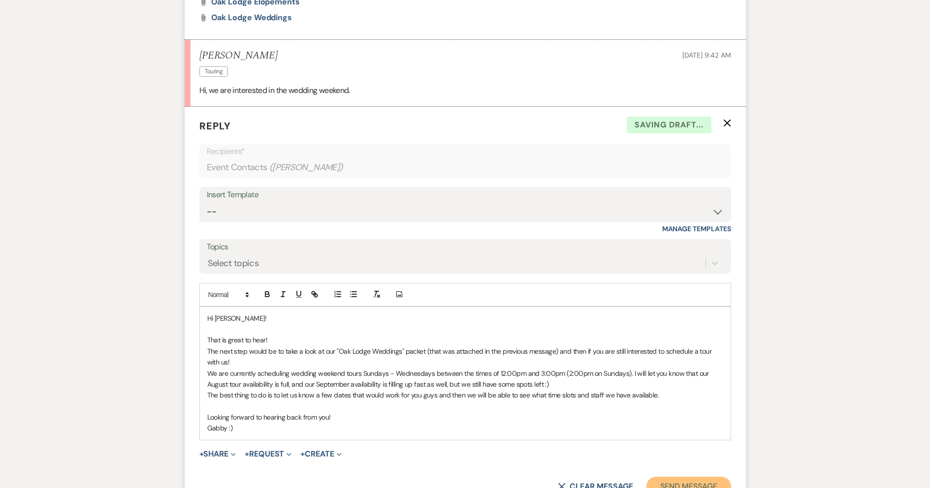
click at [697, 480] on button "Send Message" at bounding box center [688, 487] width 84 height 20
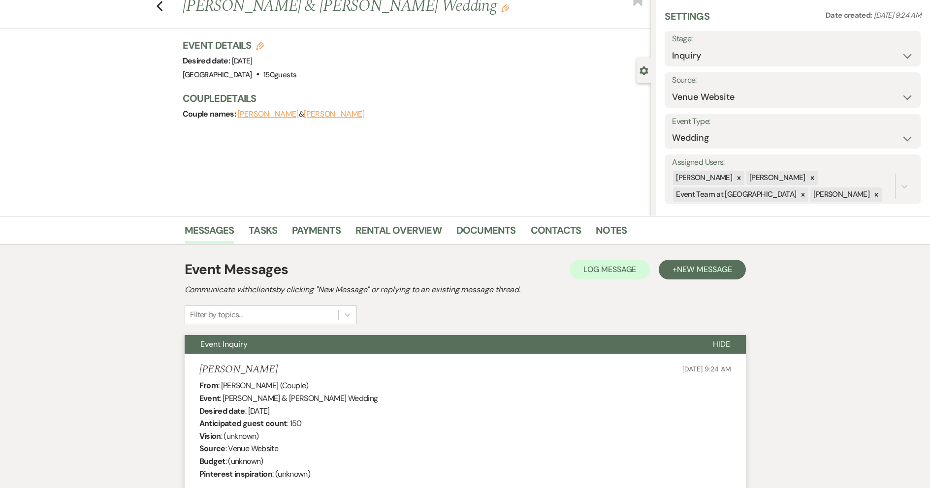
scroll to position [0, 0]
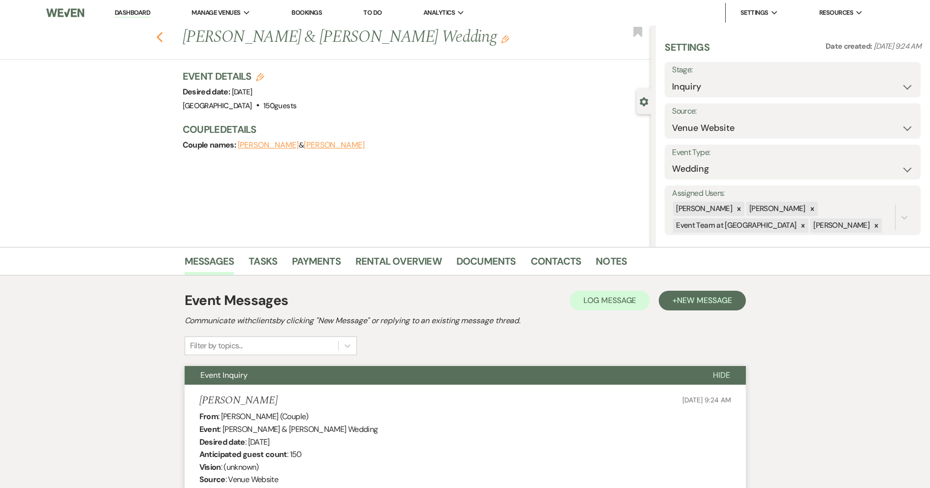
click at [162, 34] on icon "Previous" at bounding box center [159, 38] width 7 height 12
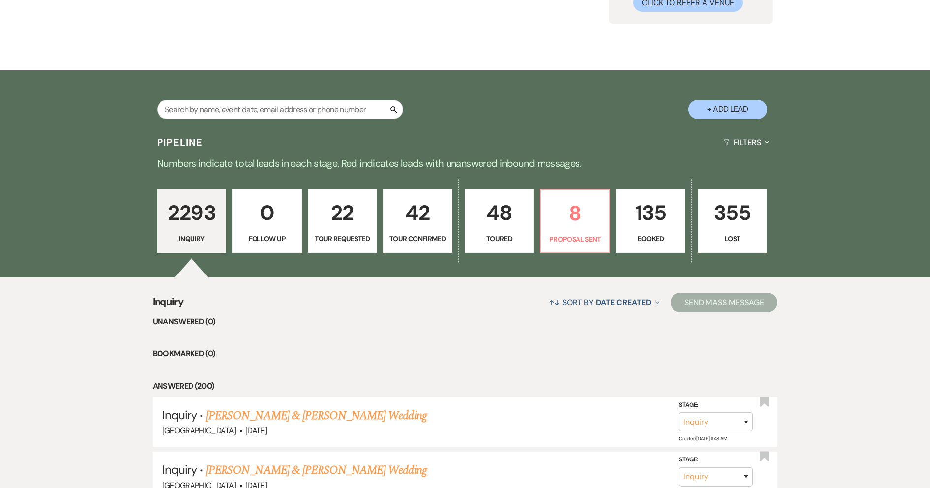
scroll to position [99, 0]
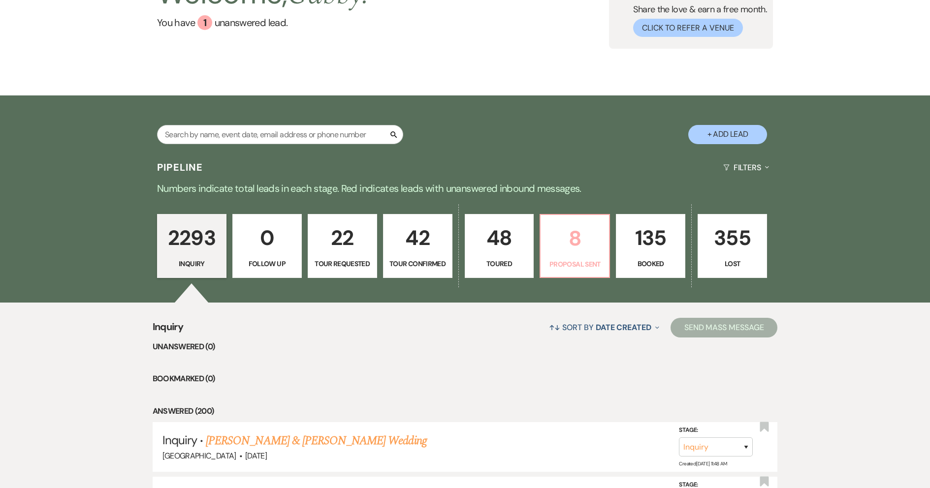
click at [560, 238] on p "8" at bounding box center [574, 238] width 57 height 33
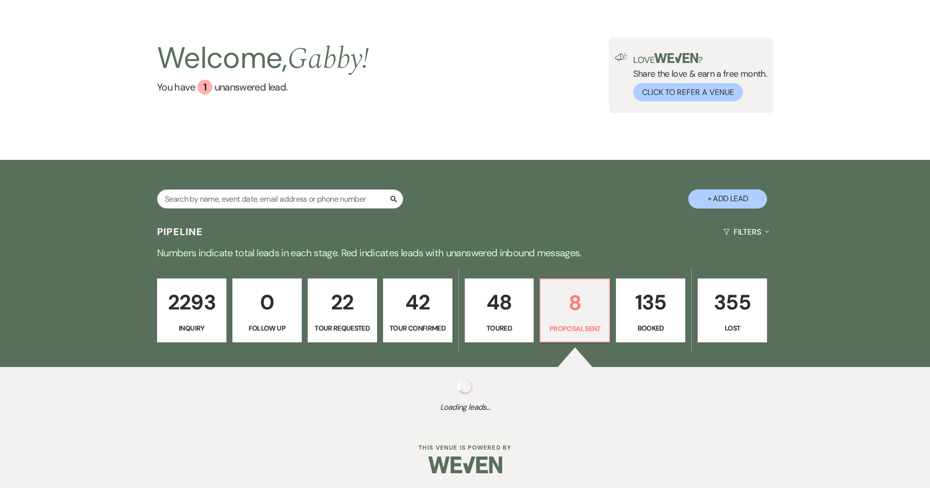
select select "6"
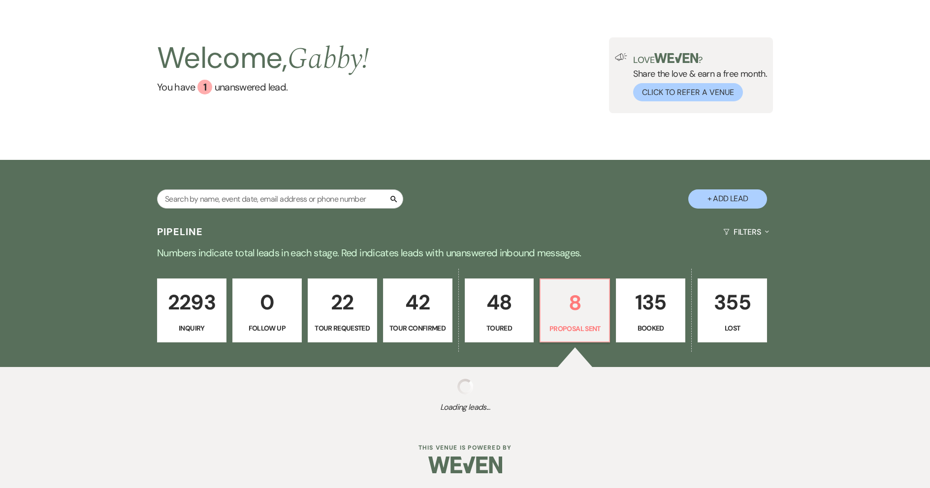
select select "6"
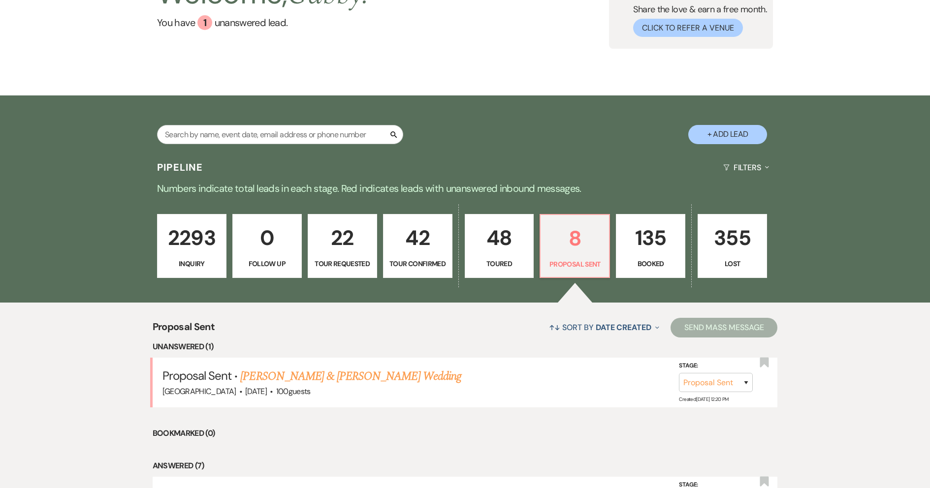
drag, startPoint x: 321, startPoint y: 379, endPoint x: 463, endPoint y: 369, distance: 143.1
click at [321, 379] on link "Jordon Hodder & Kimberly Fazio's Wedding" at bounding box center [350, 377] width 221 height 18
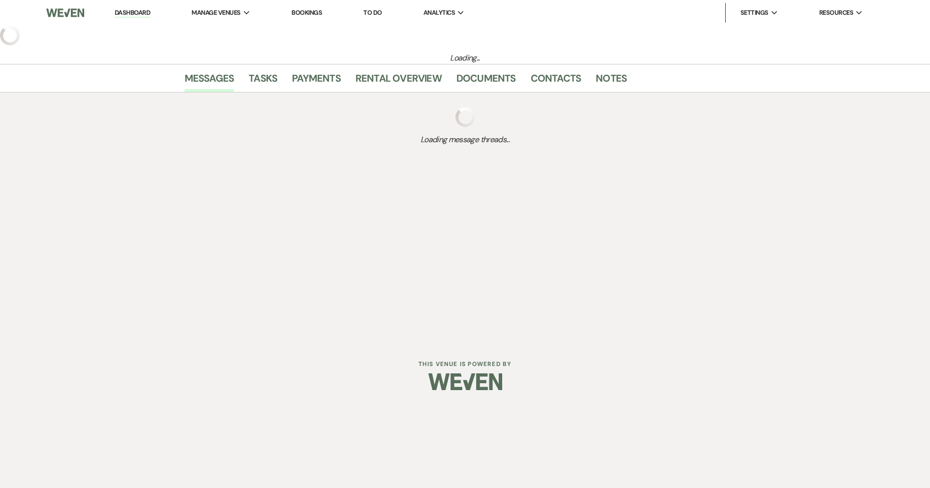
select select "6"
select select "5"
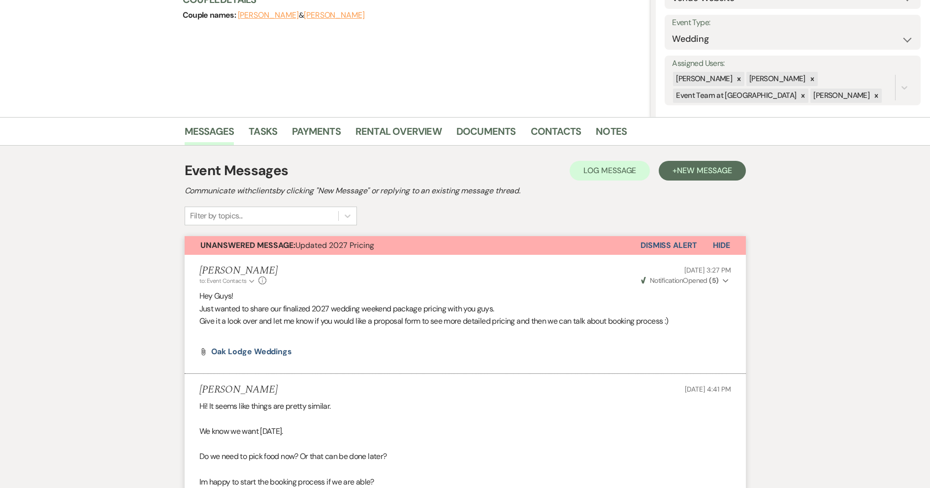
scroll to position [32, 0]
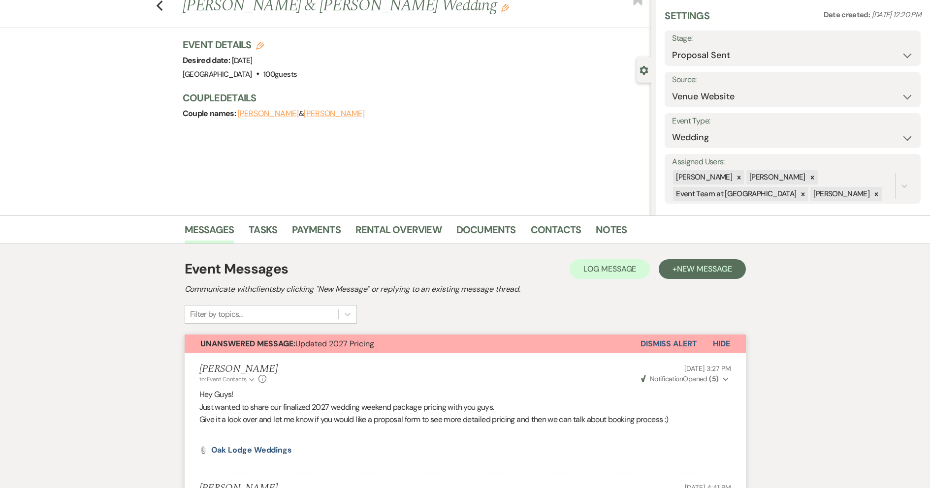
drag, startPoint x: 672, startPoint y: 342, endPoint x: 656, endPoint y: 325, distance: 22.7
click at [671, 342] on button "Dismiss Alert" at bounding box center [669, 344] width 57 height 19
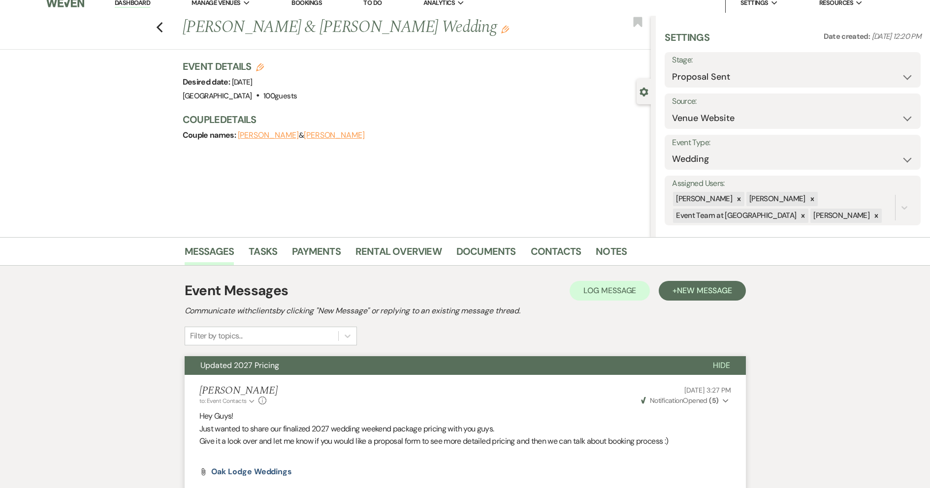
scroll to position [0, 0]
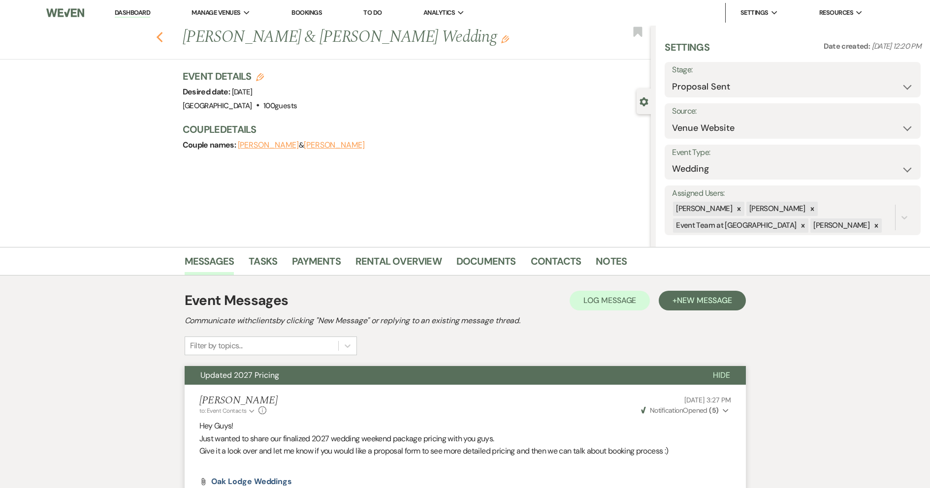
click at [161, 42] on icon "Previous" at bounding box center [159, 38] width 7 height 12
select select "6"
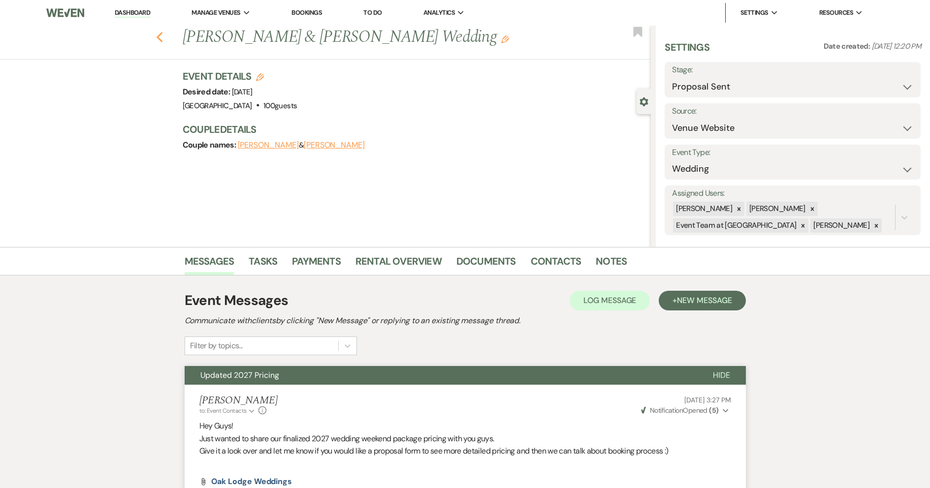
select select "6"
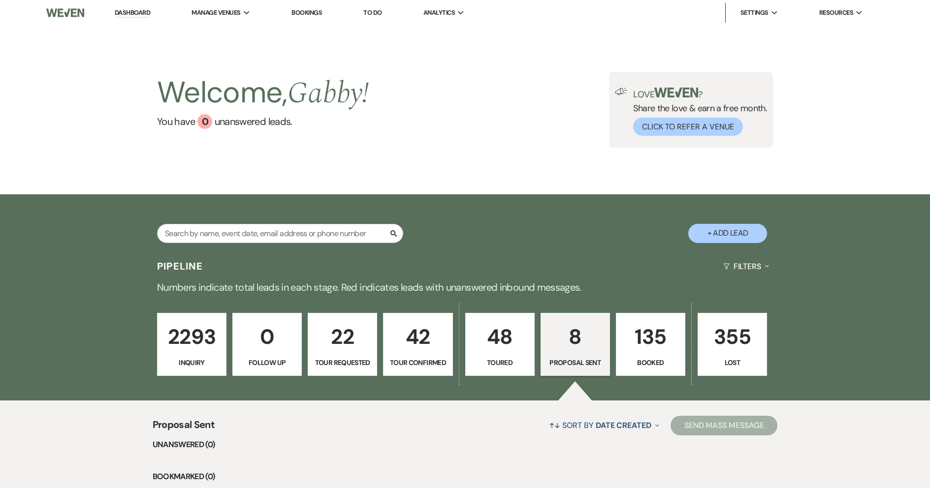
click at [656, 339] on p "135" at bounding box center [650, 337] width 57 height 33
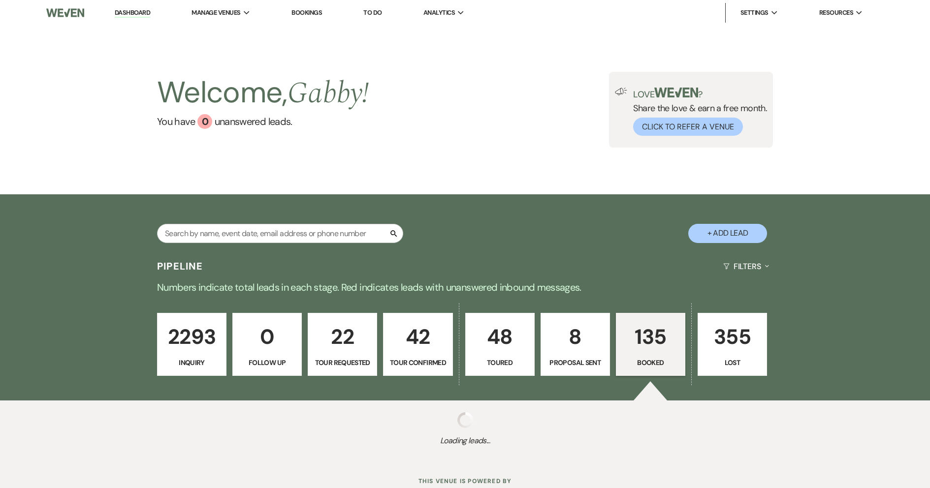
select select "7"
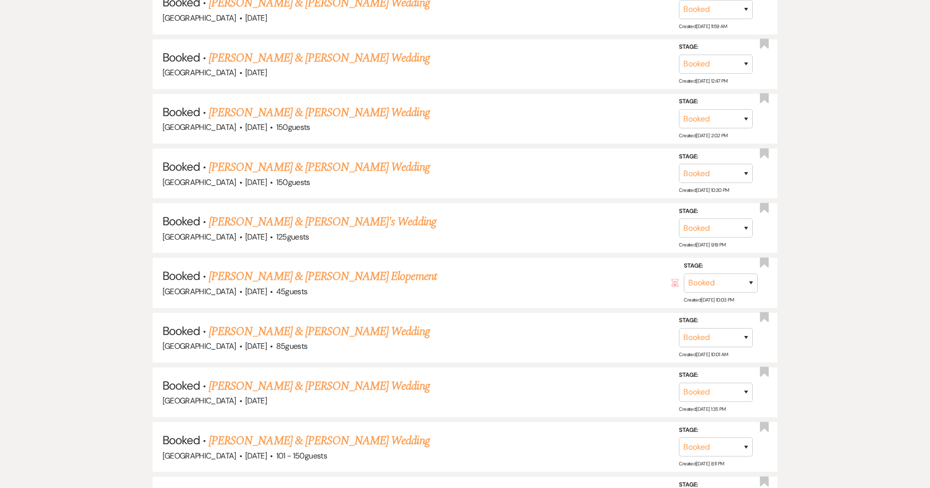
scroll to position [640, 0]
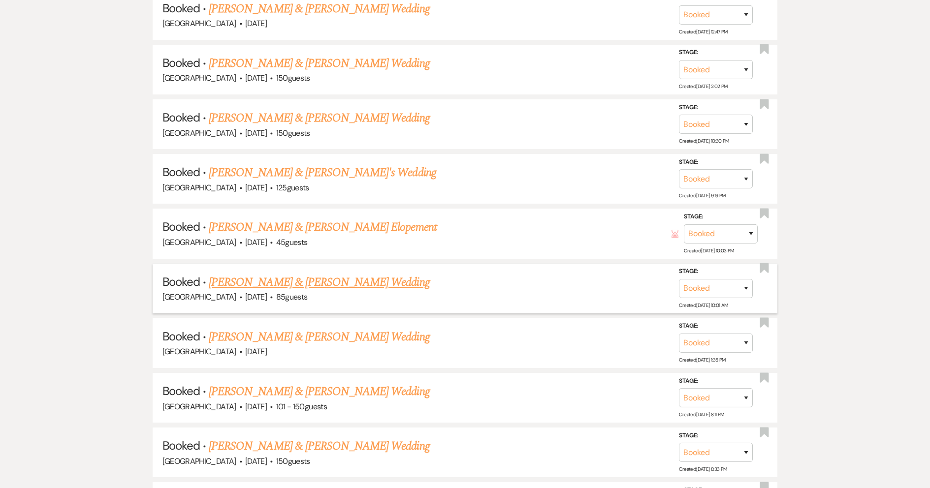
click at [319, 283] on link "Brad Tylenda & Christa Jolin's Wedding" at bounding box center [319, 283] width 221 height 18
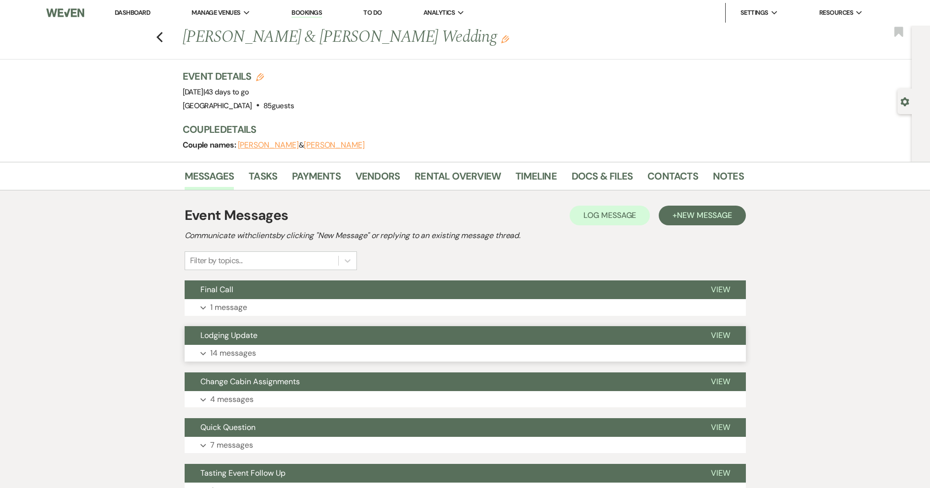
click at [267, 338] on button "Lodging Update" at bounding box center [440, 335] width 511 height 19
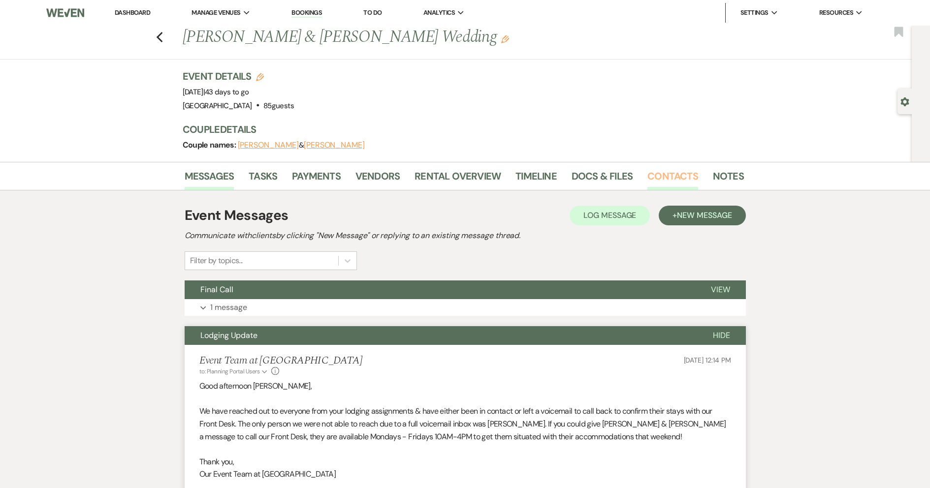
click at [684, 177] on link "Contacts" at bounding box center [672, 179] width 51 height 22
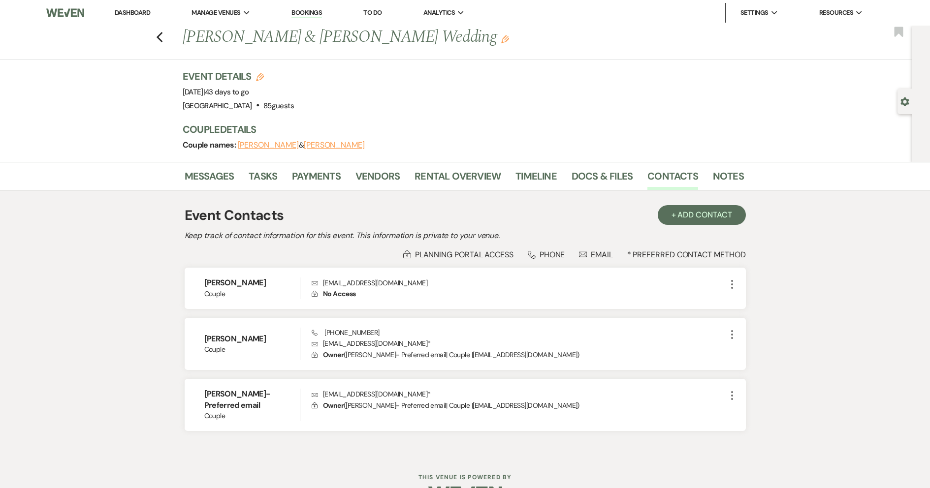
click at [128, 12] on link "Dashboard" at bounding box center [132, 12] width 35 height 8
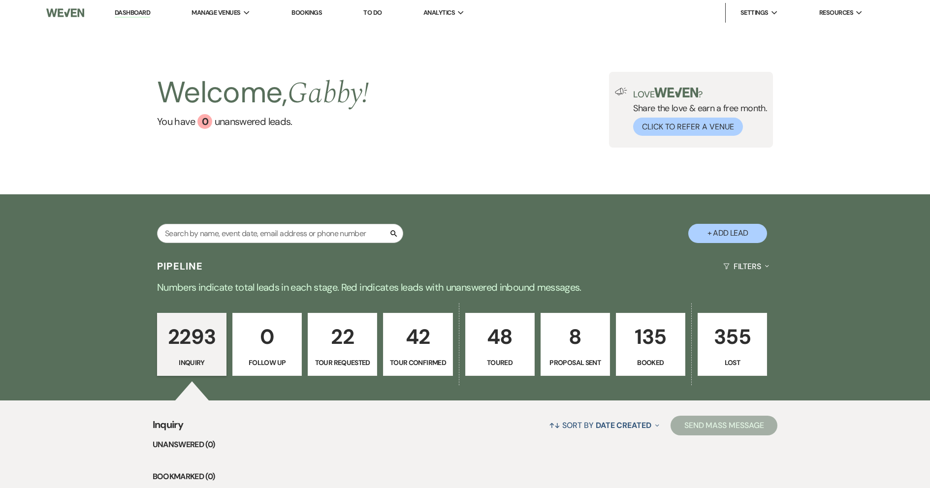
click at [122, 11] on link "Dashboard" at bounding box center [132, 12] width 35 height 9
click at [642, 331] on p "135" at bounding box center [650, 337] width 57 height 33
select select "7"
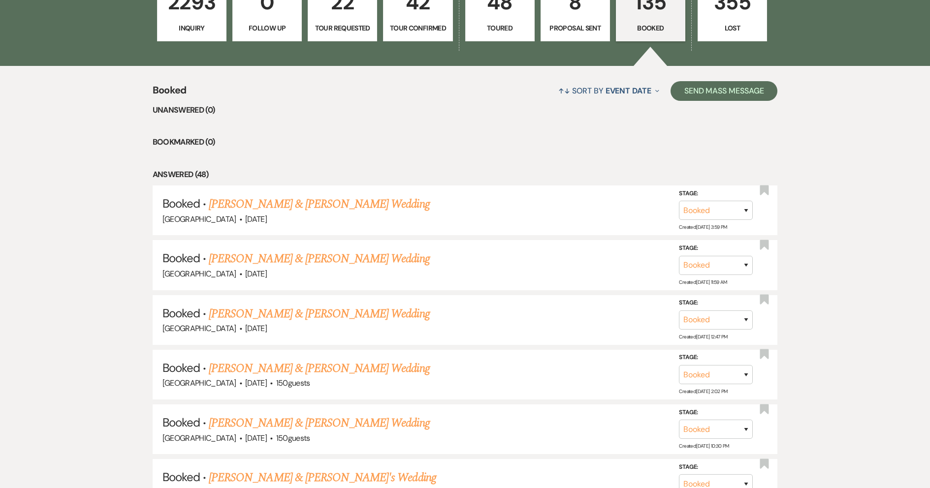
scroll to position [345, 0]
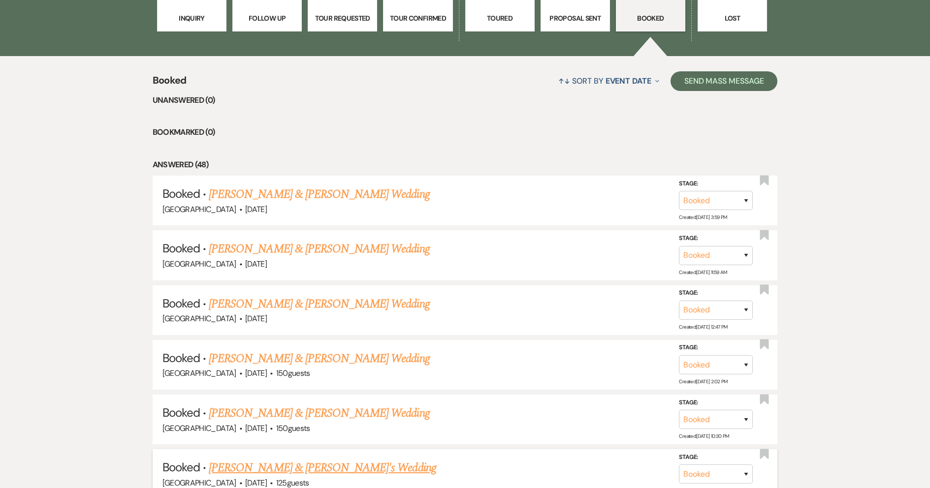
click at [326, 462] on link "Anthony Paulone & Raquel Gold's Wedding" at bounding box center [322, 468] width 227 height 18
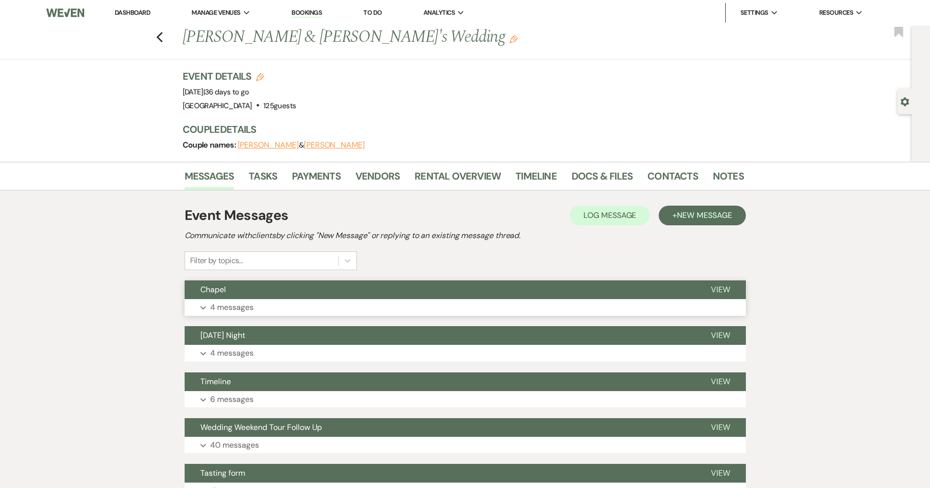
click at [312, 284] on button "Chapel" at bounding box center [440, 290] width 511 height 19
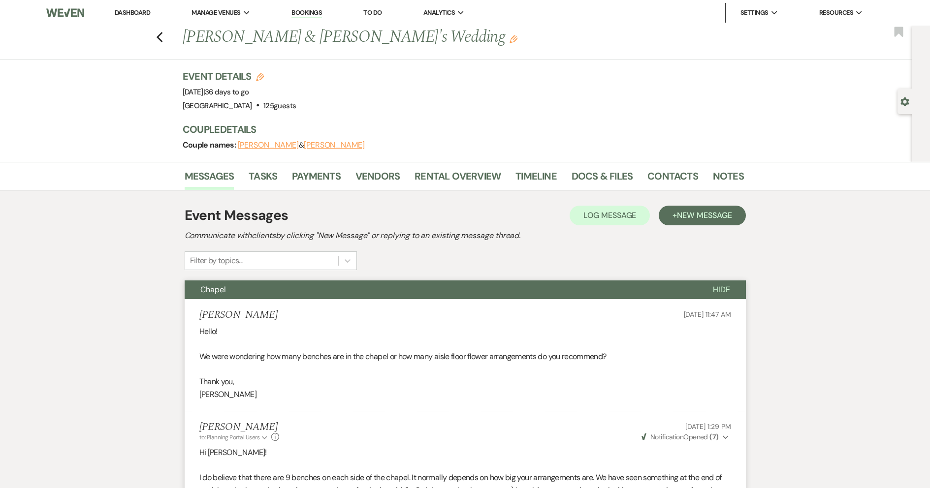
click at [716, 288] on span "Hide" at bounding box center [721, 290] width 17 height 10
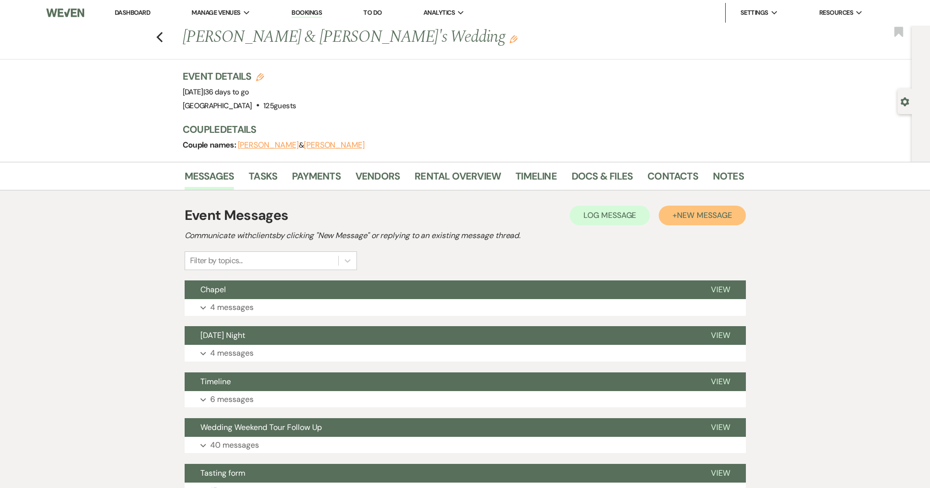
click at [686, 216] on span "New Message" at bounding box center [704, 215] width 55 height 10
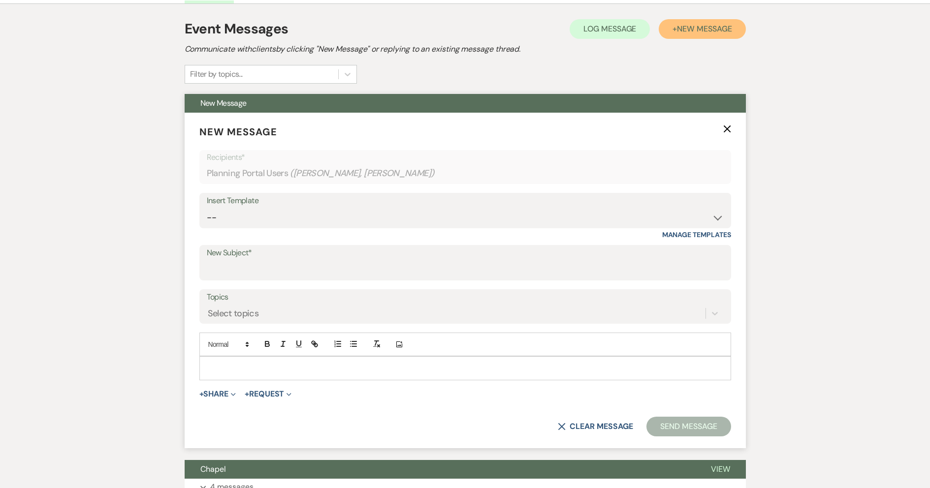
scroll to position [197, 0]
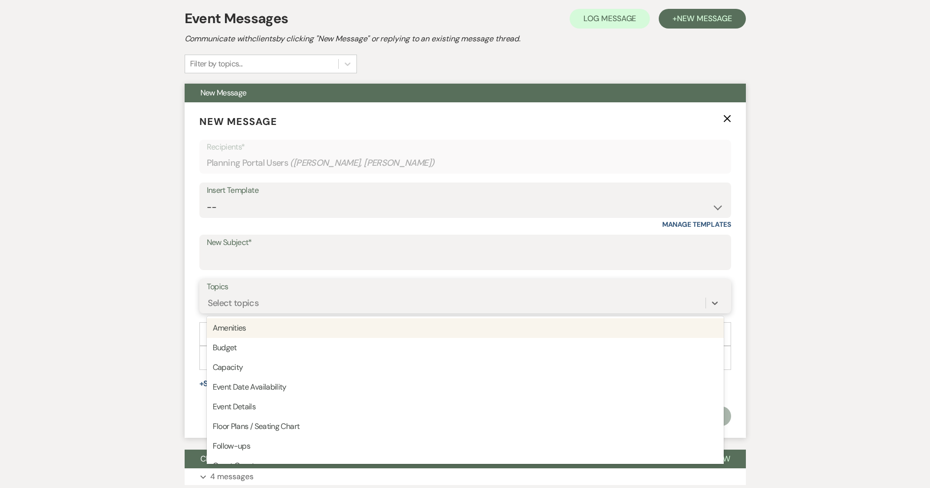
drag, startPoint x: 273, startPoint y: 296, endPoint x: 279, endPoint y: 306, distance: 11.9
click at [273, 296] on div "Select topics" at bounding box center [456, 303] width 499 height 17
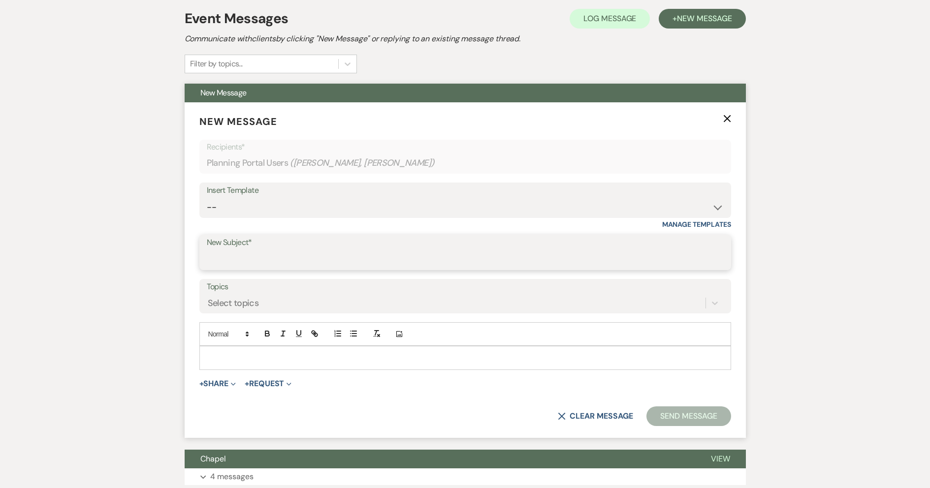
click at [307, 259] on input "New Subject*" at bounding box center [465, 259] width 517 height 19
type input "Final Call and Information"
click at [281, 357] on p at bounding box center [465, 358] width 516 height 11
click at [726, 115] on icon "X" at bounding box center [727, 119] width 8 height 8
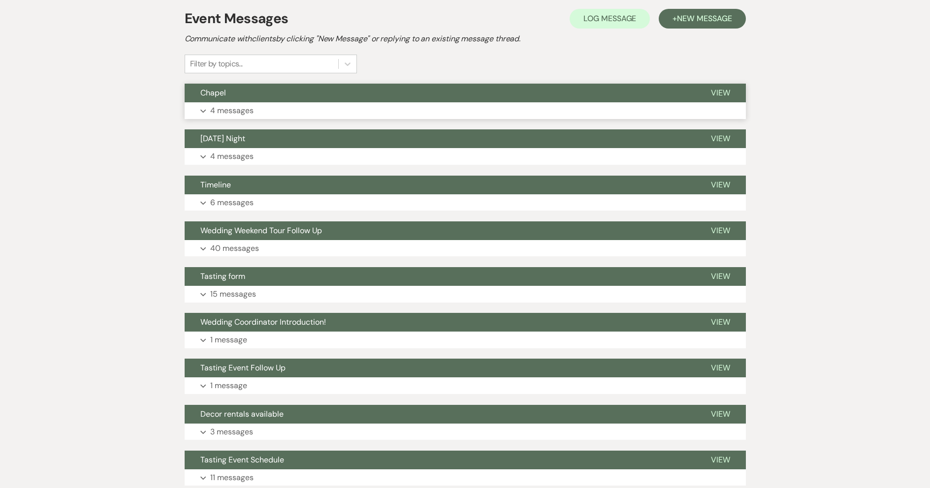
click at [297, 93] on button "Chapel" at bounding box center [440, 93] width 511 height 19
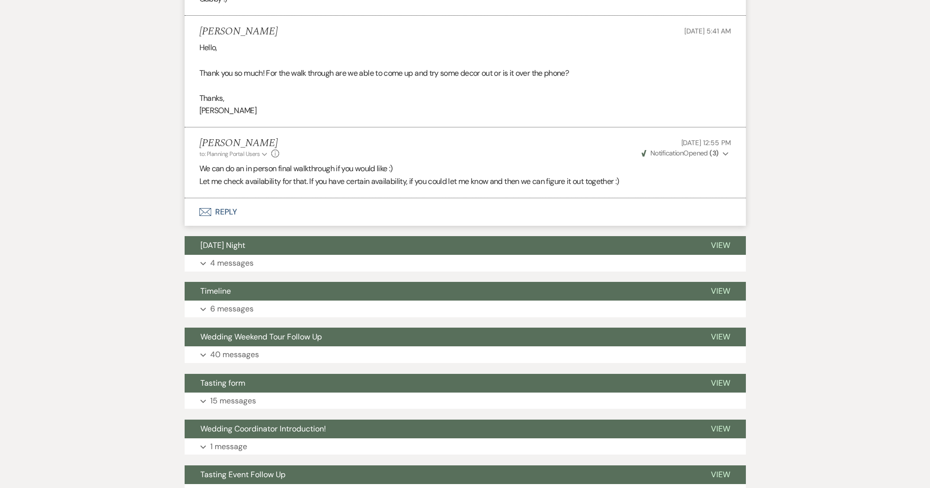
scroll to position [542, 0]
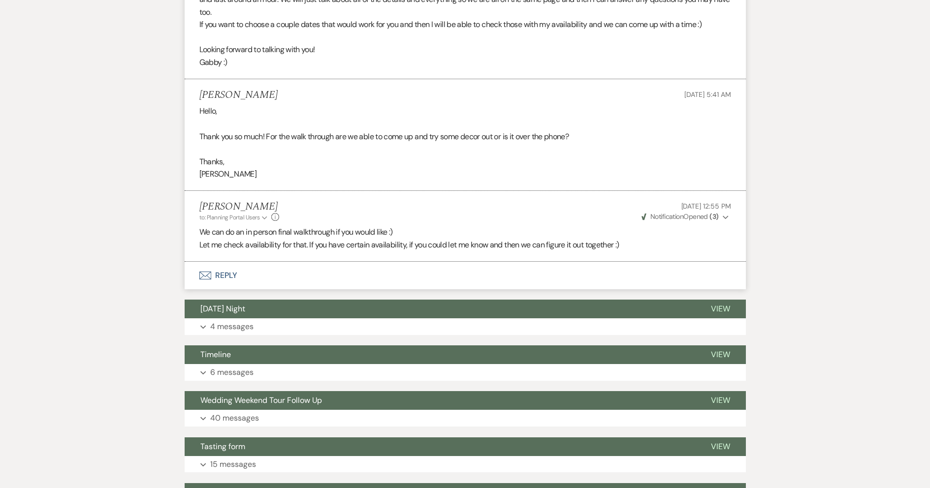
click at [261, 276] on button "Envelope Reply" at bounding box center [465, 276] width 561 height 28
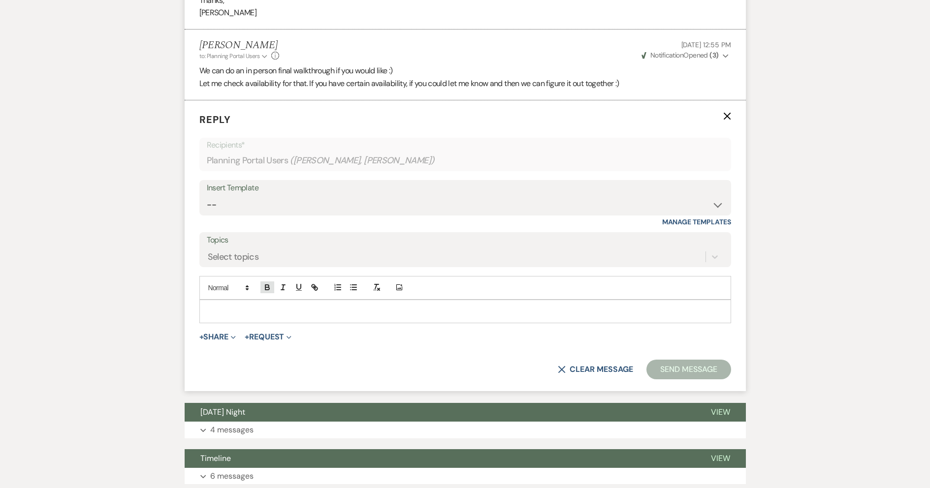
scroll to position [705, 0]
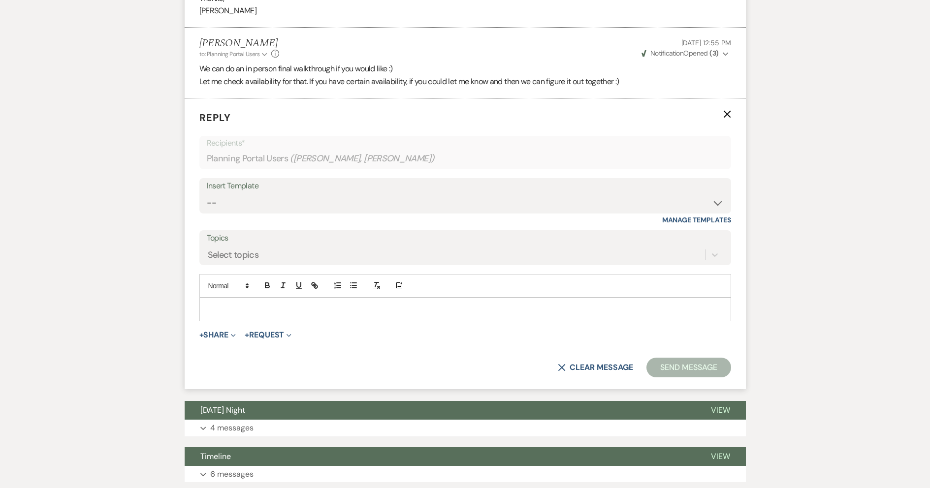
click at [271, 312] on p at bounding box center [465, 309] width 516 height 11
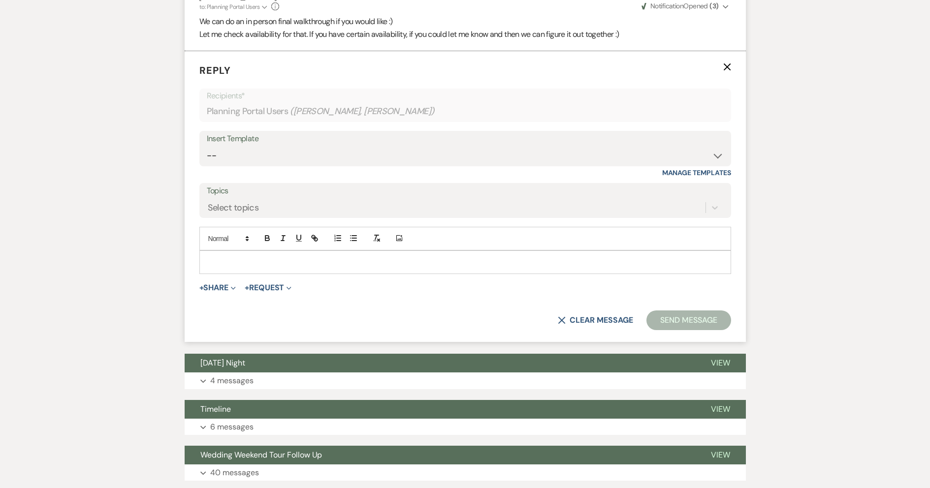
scroll to position [837, 0]
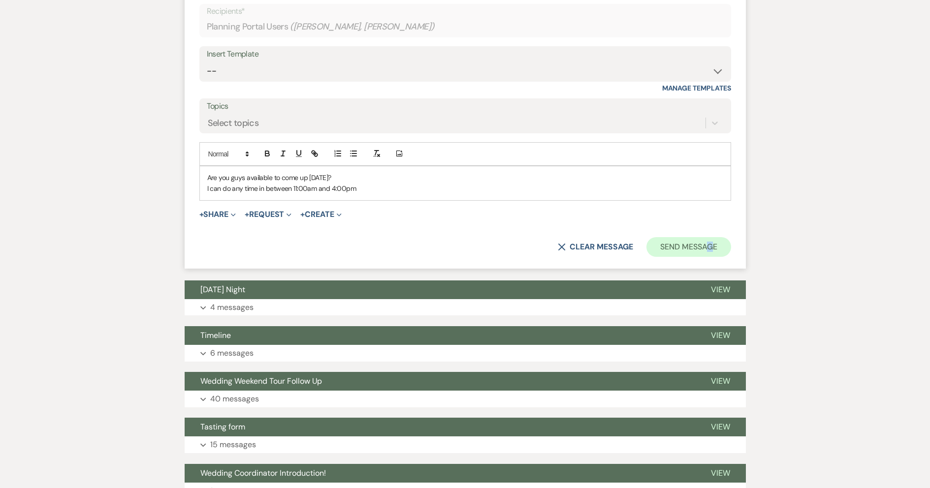
drag, startPoint x: 710, startPoint y: 229, endPoint x: 706, endPoint y: 241, distance: 12.9
click at [706, 241] on form "Reply X Saving draft... Recipients* Planning Portal Users ( Raquel Gold, Anthon…" at bounding box center [465, 118] width 561 height 302
click at [684, 249] on button "Send Message" at bounding box center [688, 247] width 84 height 20
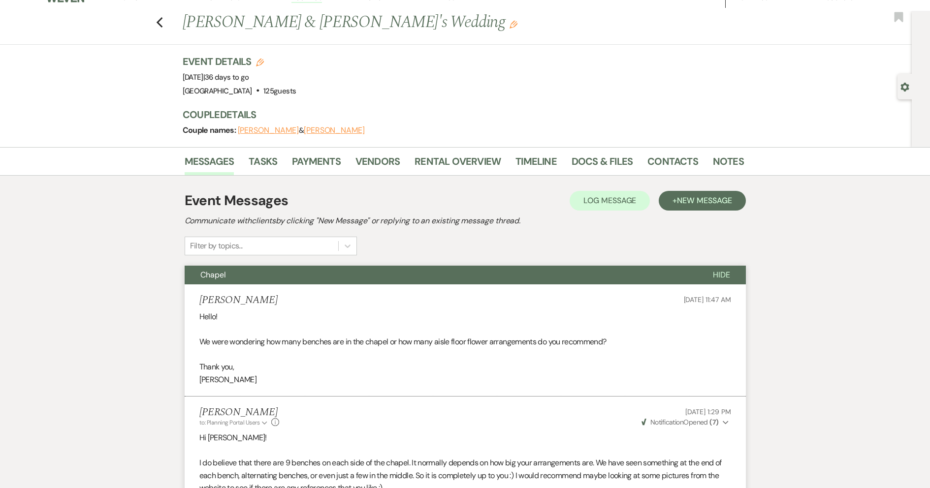
scroll to position [0, 0]
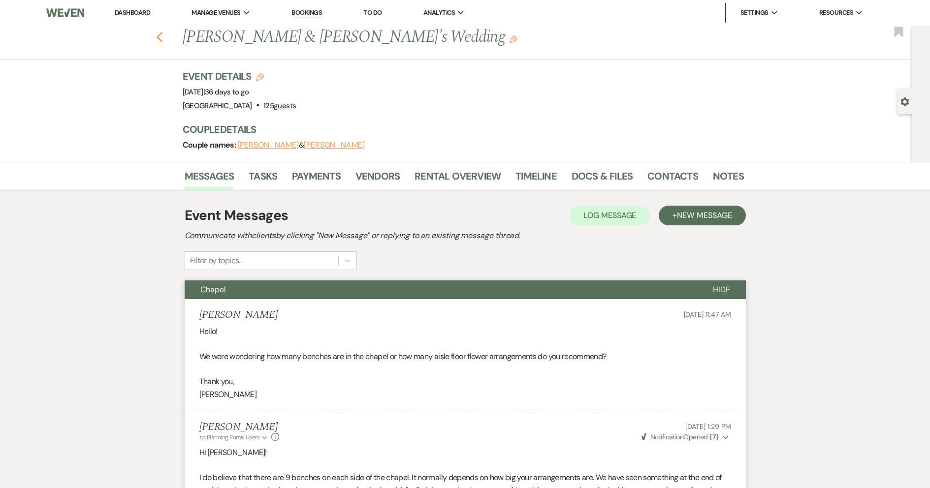
click at [162, 38] on use "button" at bounding box center [159, 37] width 6 height 11
select select "7"
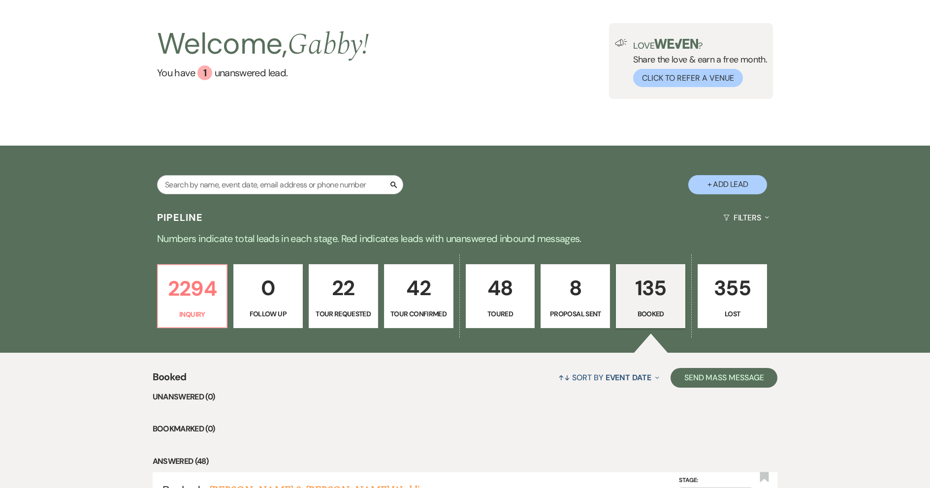
scroll to position [148, 0]
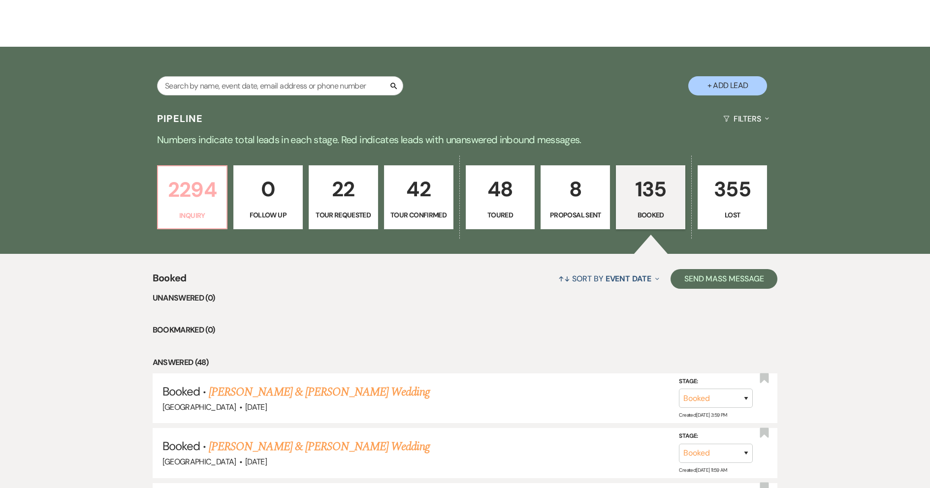
drag, startPoint x: 188, startPoint y: 195, endPoint x: 633, endPoint y: 191, distance: 445.6
click at [188, 194] on p "2294" at bounding box center [192, 189] width 57 height 33
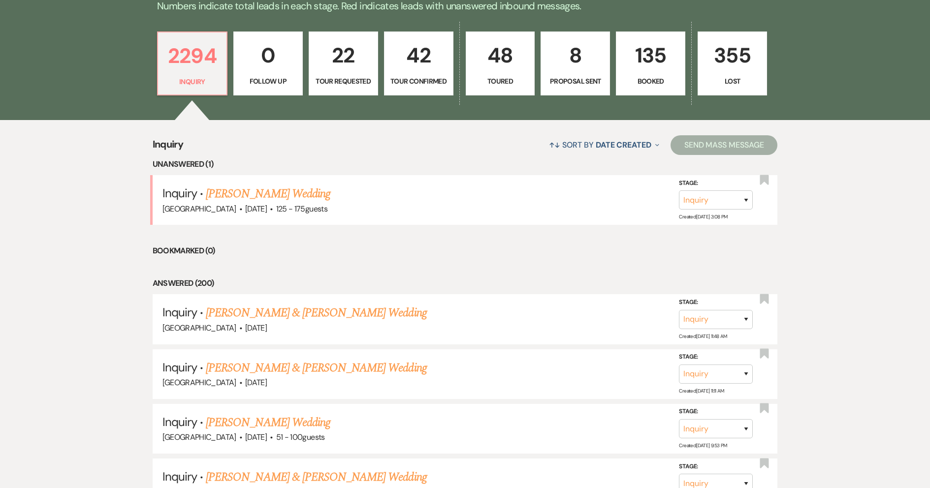
scroll to position [345, 0]
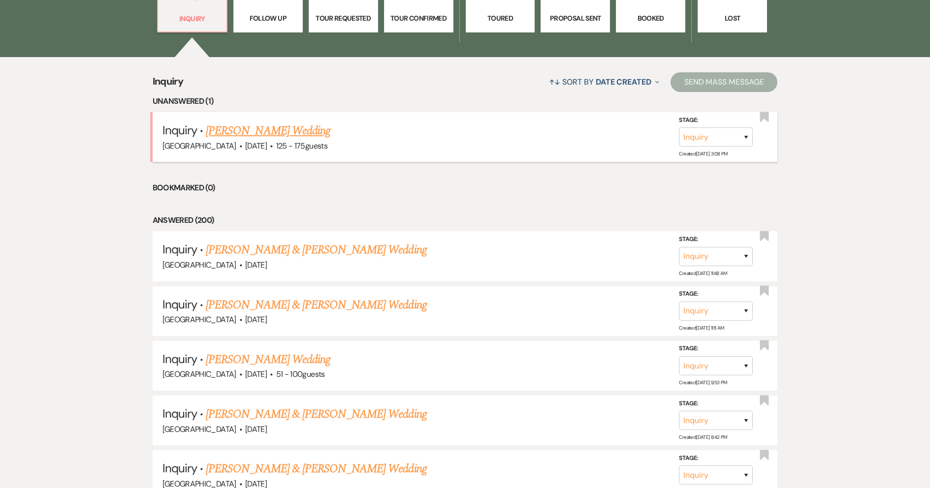
click at [291, 132] on link "[PERSON_NAME] Wedding" at bounding box center [268, 131] width 125 height 18
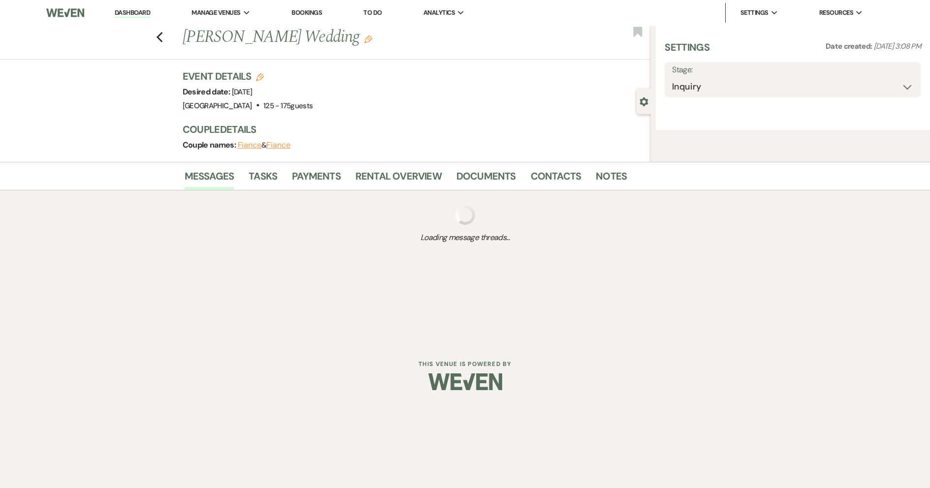
select select "3"
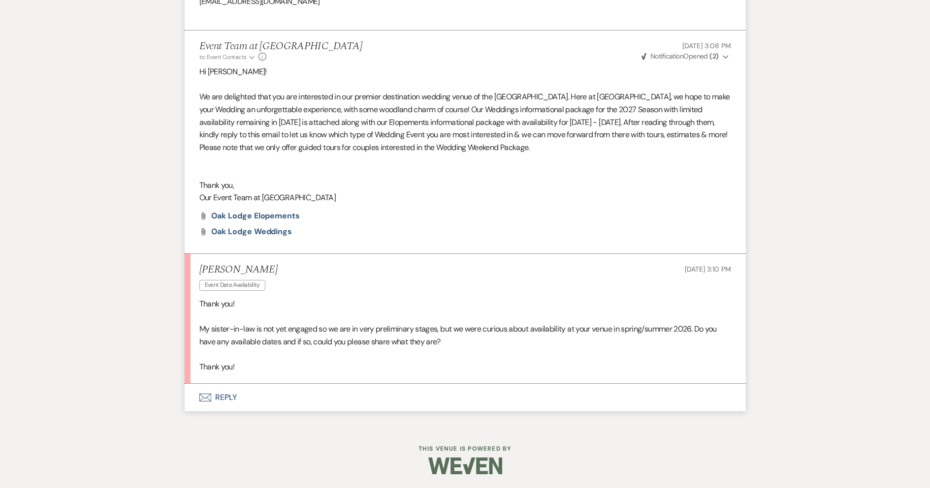
scroll to position [870, 0]
click at [337, 396] on button "Envelope Reply" at bounding box center [465, 397] width 561 height 28
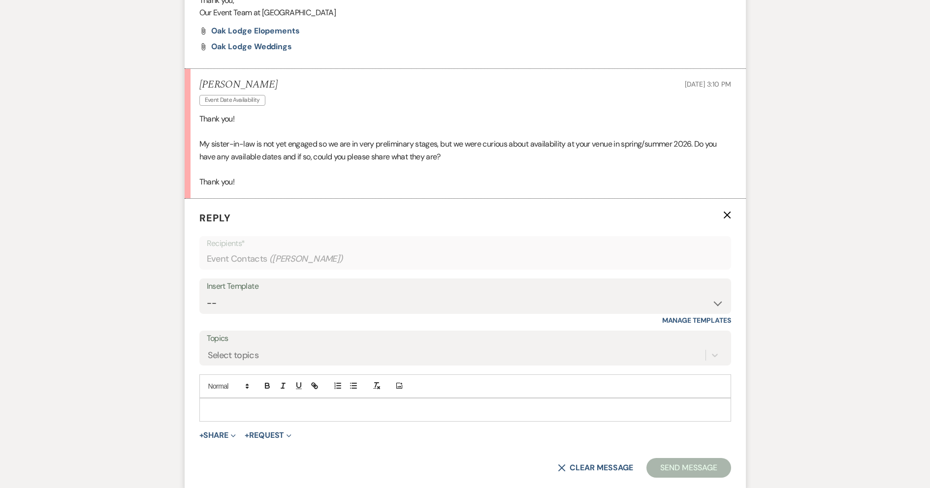
scroll to position [1059, 0]
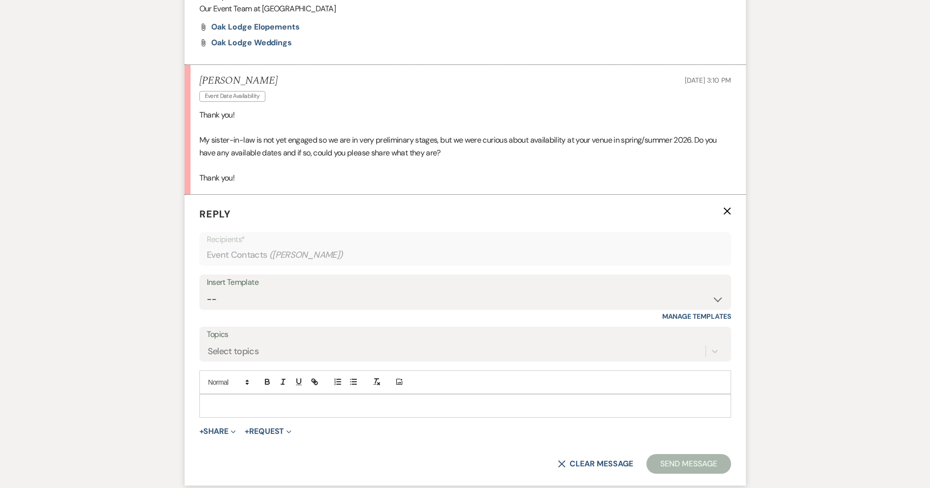
click at [327, 400] on div at bounding box center [465, 406] width 531 height 23
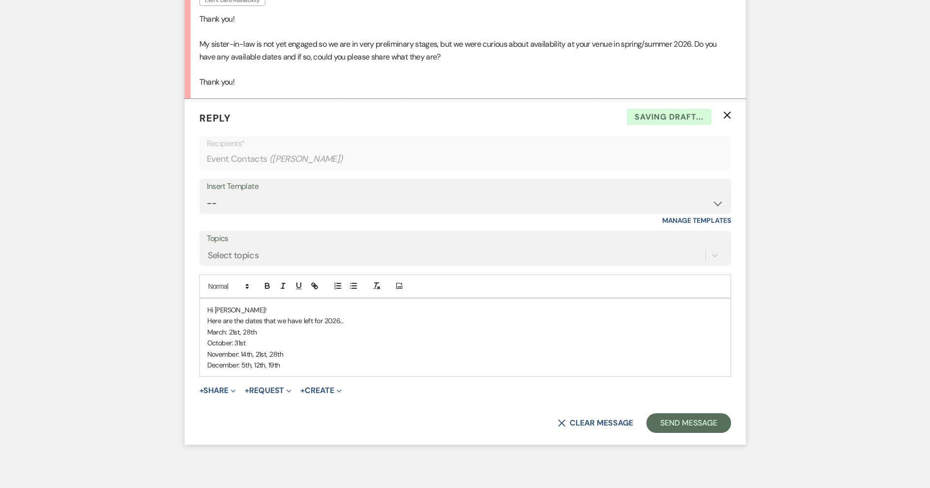
scroll to position [1157, 0]
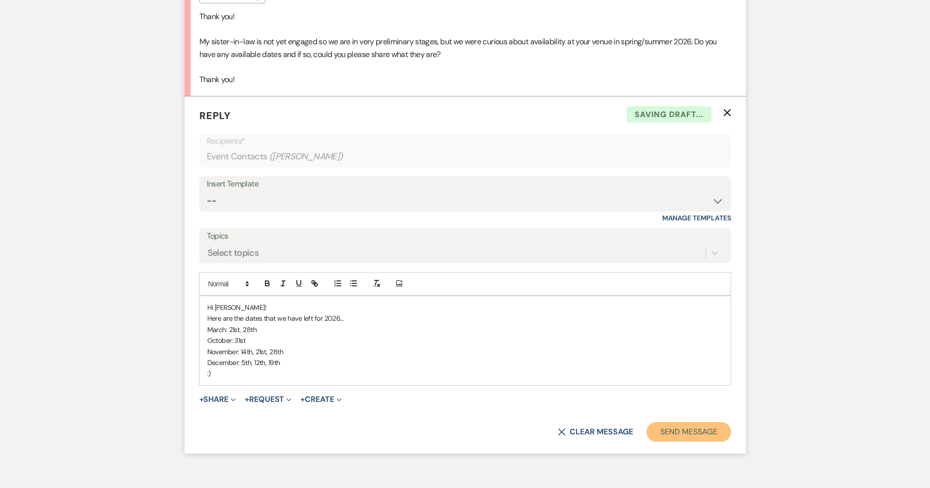
click at [689, 430] on button "Send Message" at bounding box center [688, 432] width 84 height 20
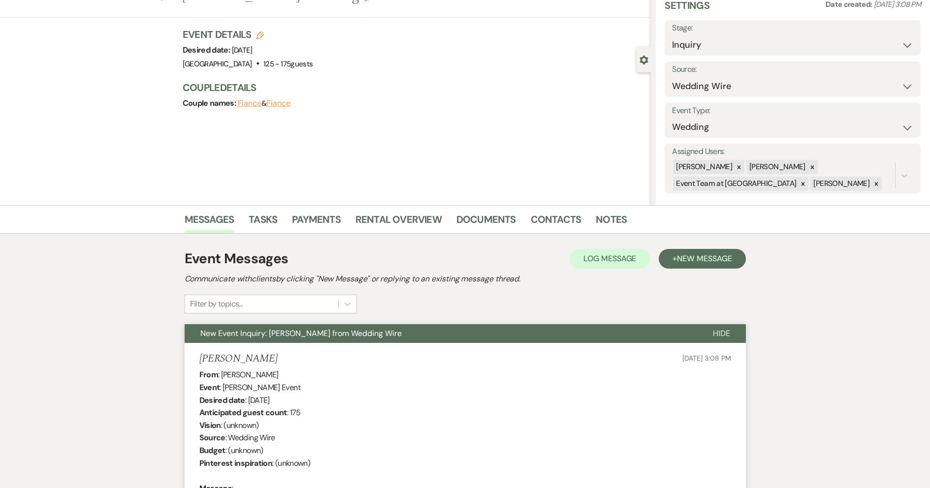
scroll to position [0, 0]
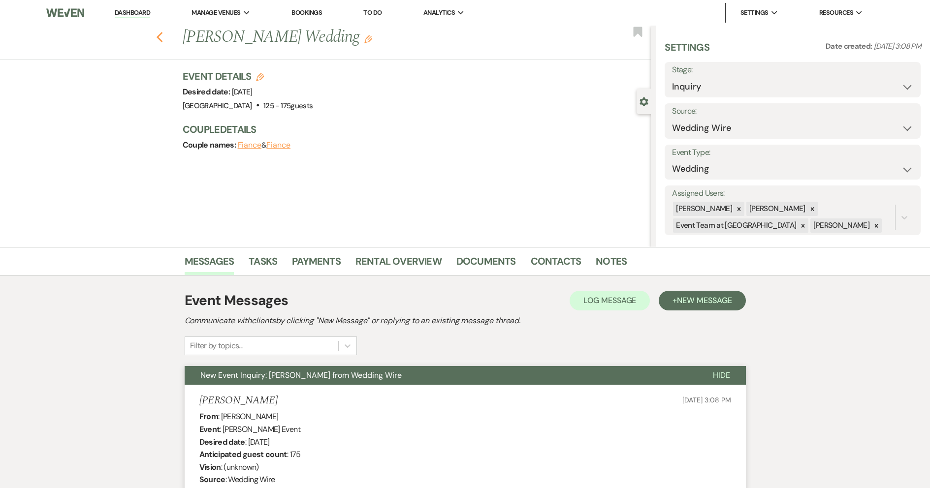
click at [162, 38] on use "button" at bounding box center [159, 37] width 6 height 11
